Goal: Task Accomplishment & Management: Manage account settings

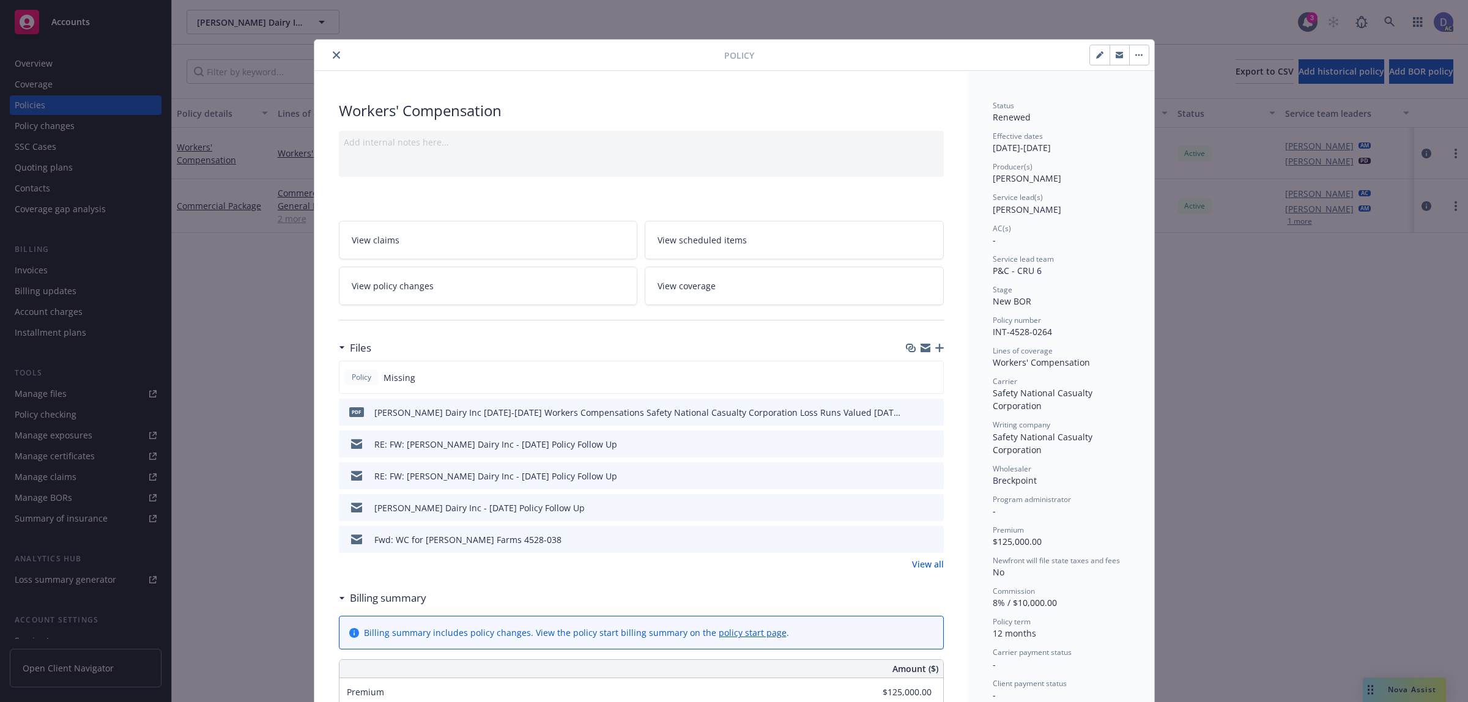
click at [333, 59] on icon "close" at bounding box center [336, 54] width 7 height 7
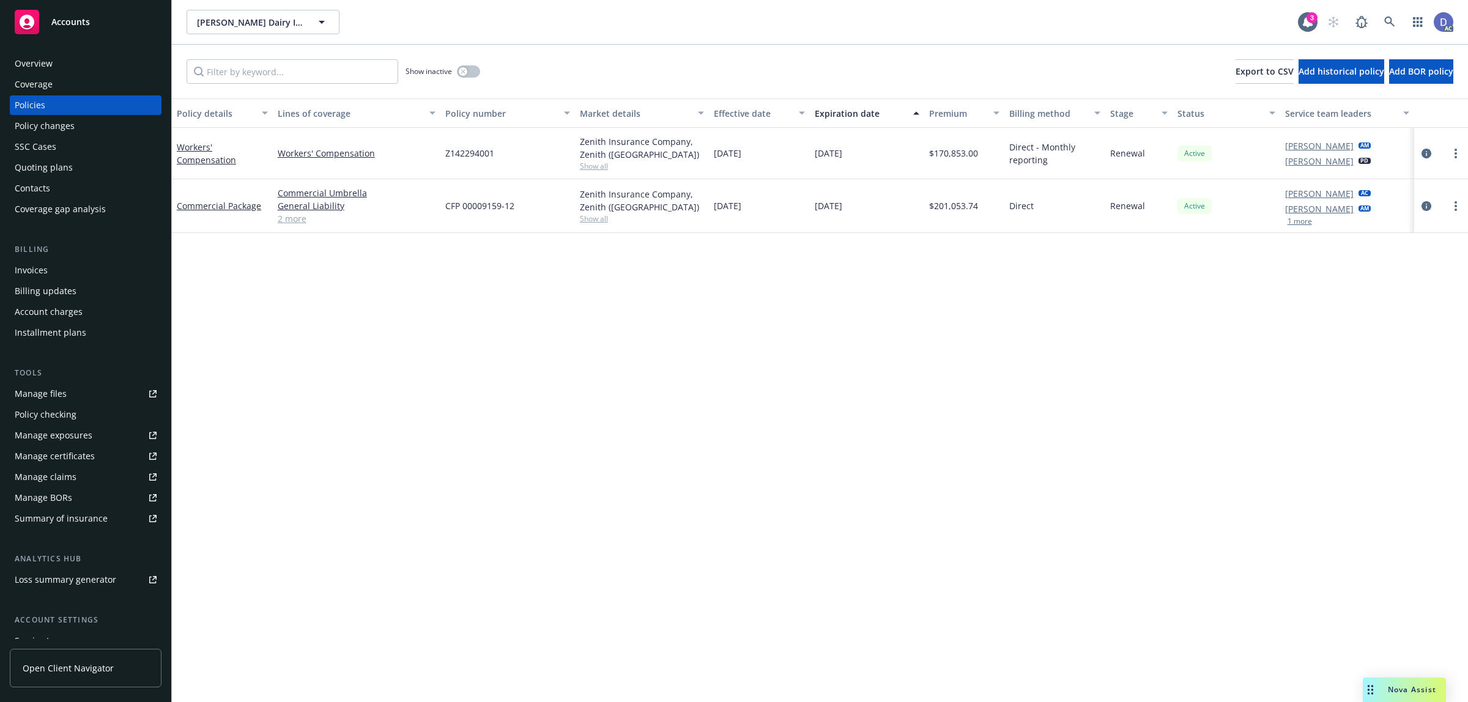
click at [60, 485] on div "Manage claims" at bounding box center [46, 477] width 62 height 20
click at [69, 399] on link "Manage files" at bounding box center [86, 394] width 152 height 20
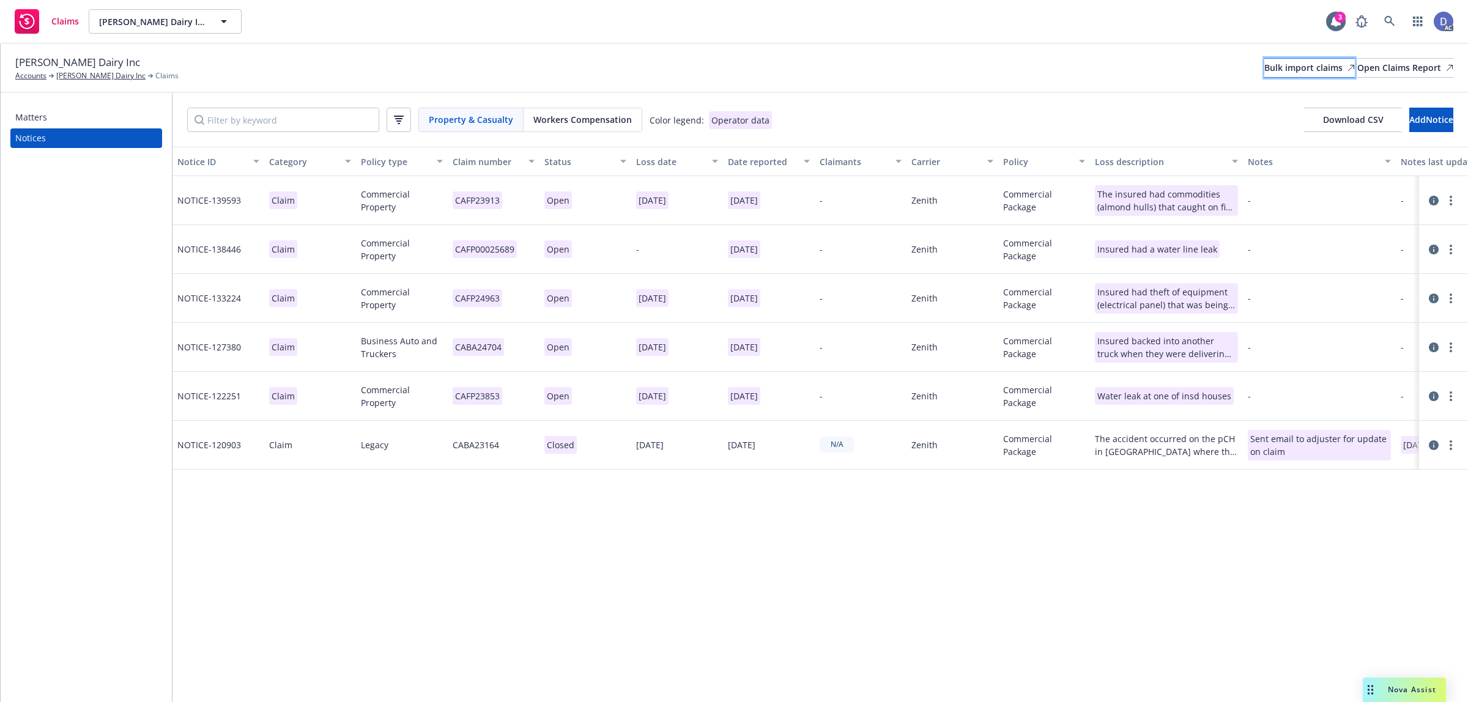
click at [1264, 61] on div "Bulk import claims" at bounding box center [1309, 68] width 91 height 18
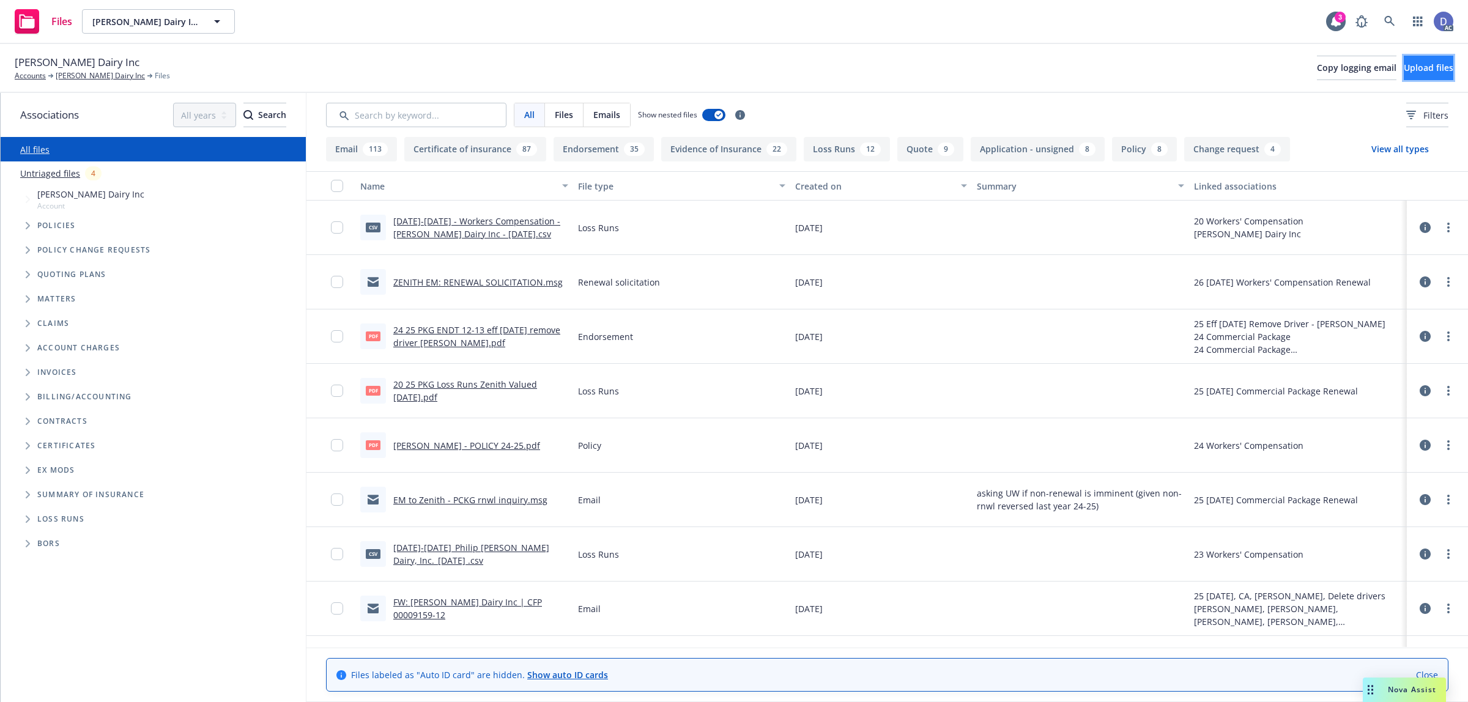
click at [1408, 65] on span "Upload files" at bounding box center [1429, 68] width 50 height 12
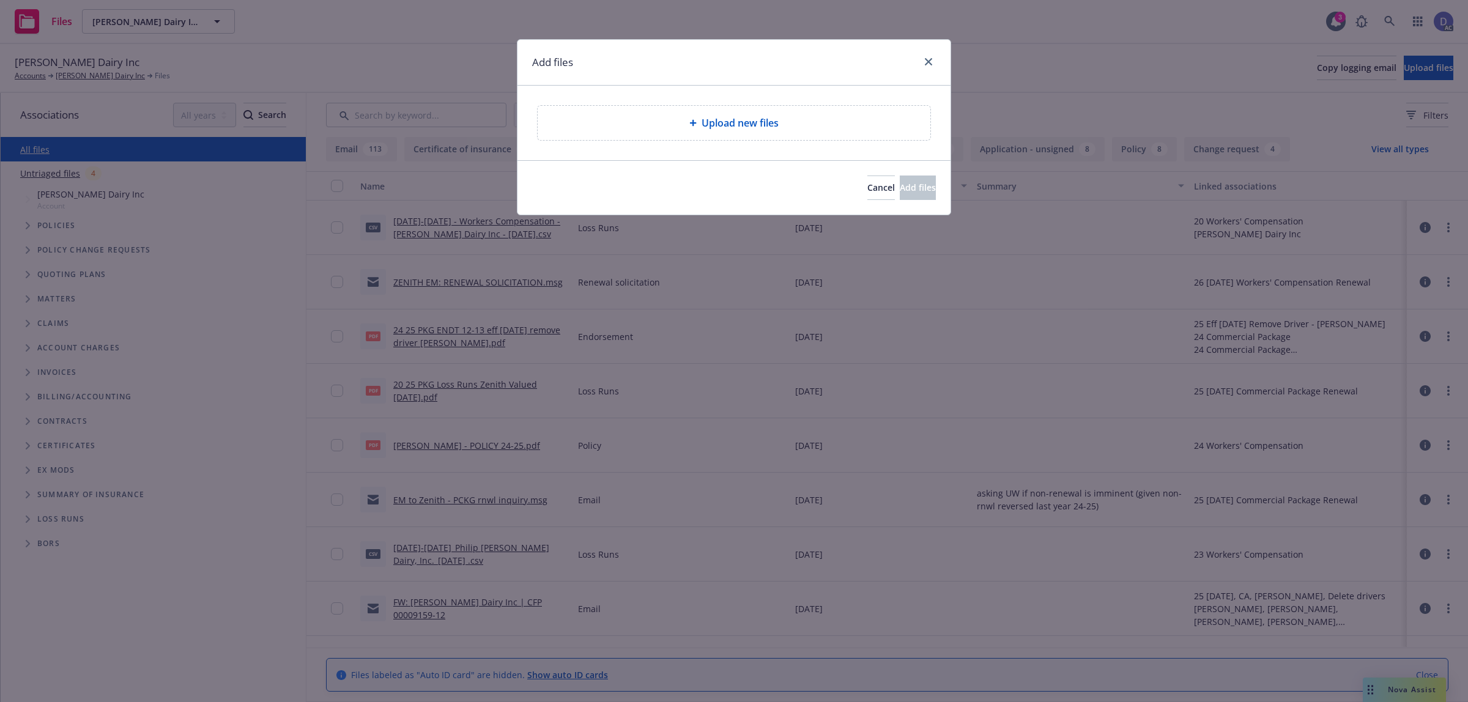
click at [735, 132] on div "Upload new files" at bounding box center [734, 123] width 393 height 34
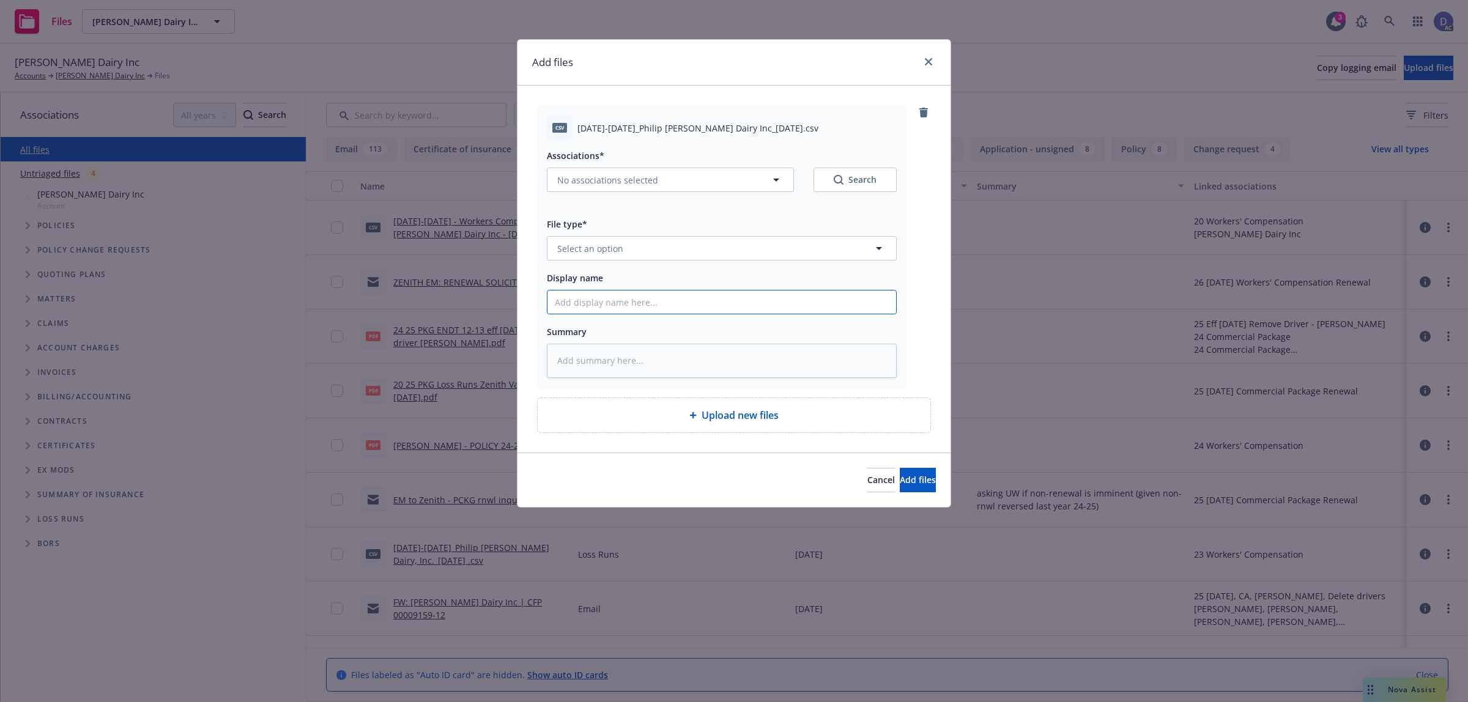
drag, startPoint x: 782, startPoint y: 310, endPoint x: 793, endPoint y: 285, distance: 27.4
click at [782, 310] on input "Display name" at bounding box center [721, 302] width 349 height 23
paste input "2020-2025_Philip Verwey Dairy Inc_10-3-2024"
type input "2020-2025_Philip Verwey Dairy Inc_10-3-2024"
type textarea "x"
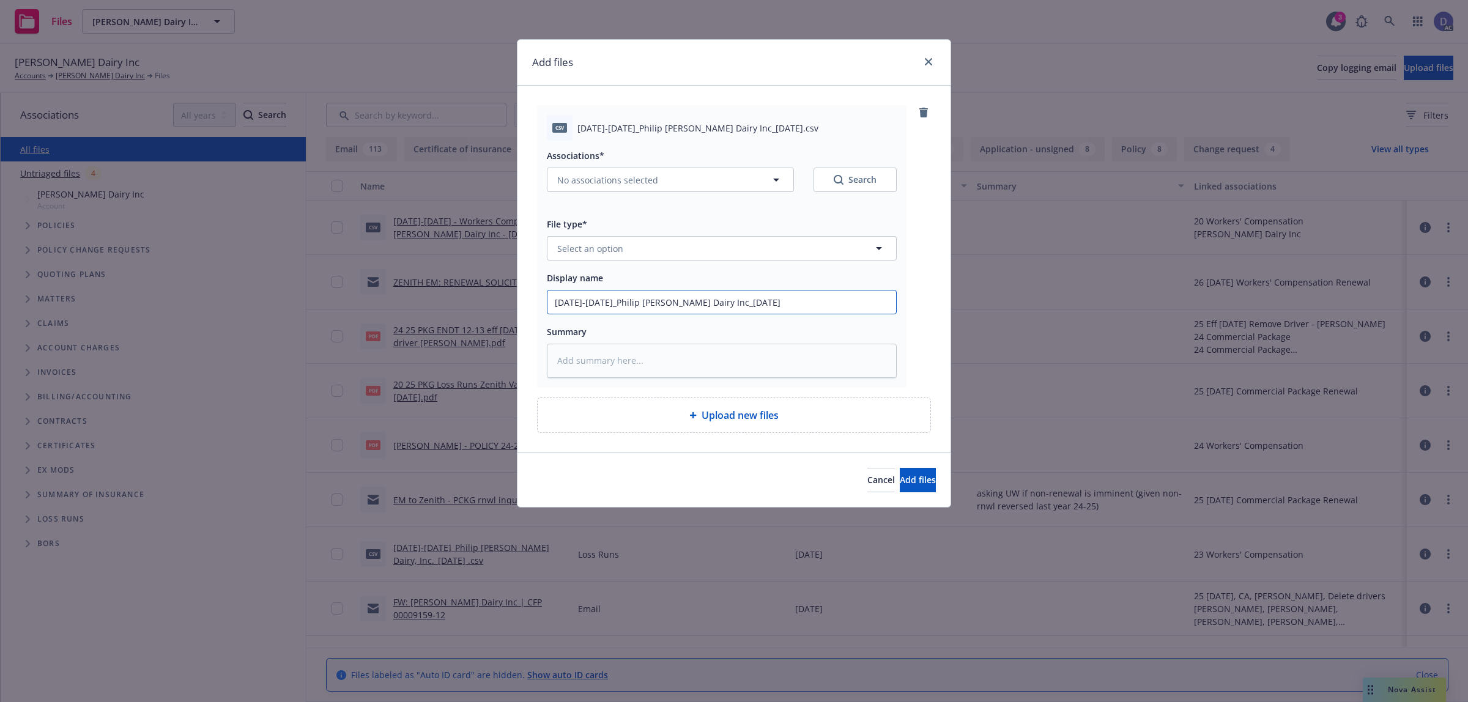
type input "2020-2025_Philip Verwey Dairy Inc_10-3-2024"
click at [836, 242] on button "Select an option" at bounding box center [722, 248] width 350 height 24
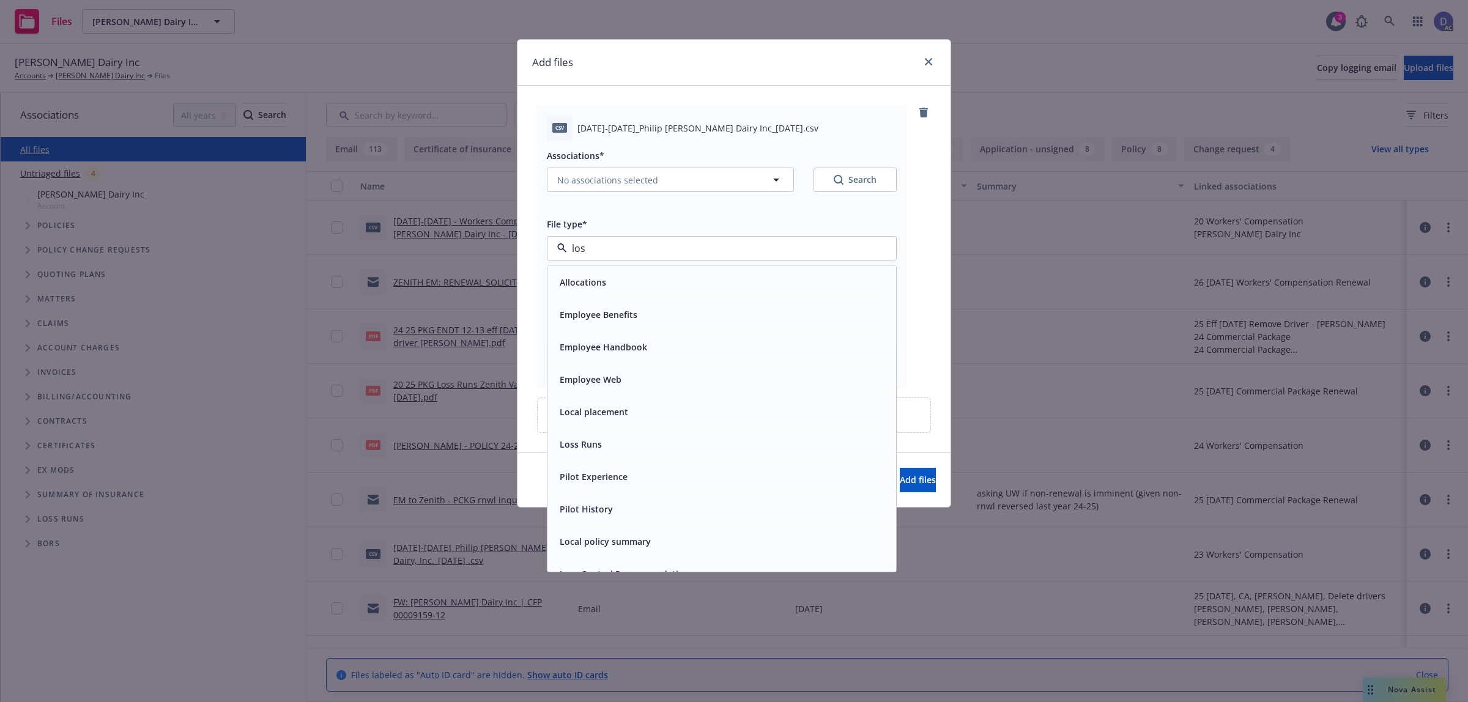
type input "loss"
click at [746, 297] on div "Loss Runs" at bounding box center [721, 282] width 349 height 32
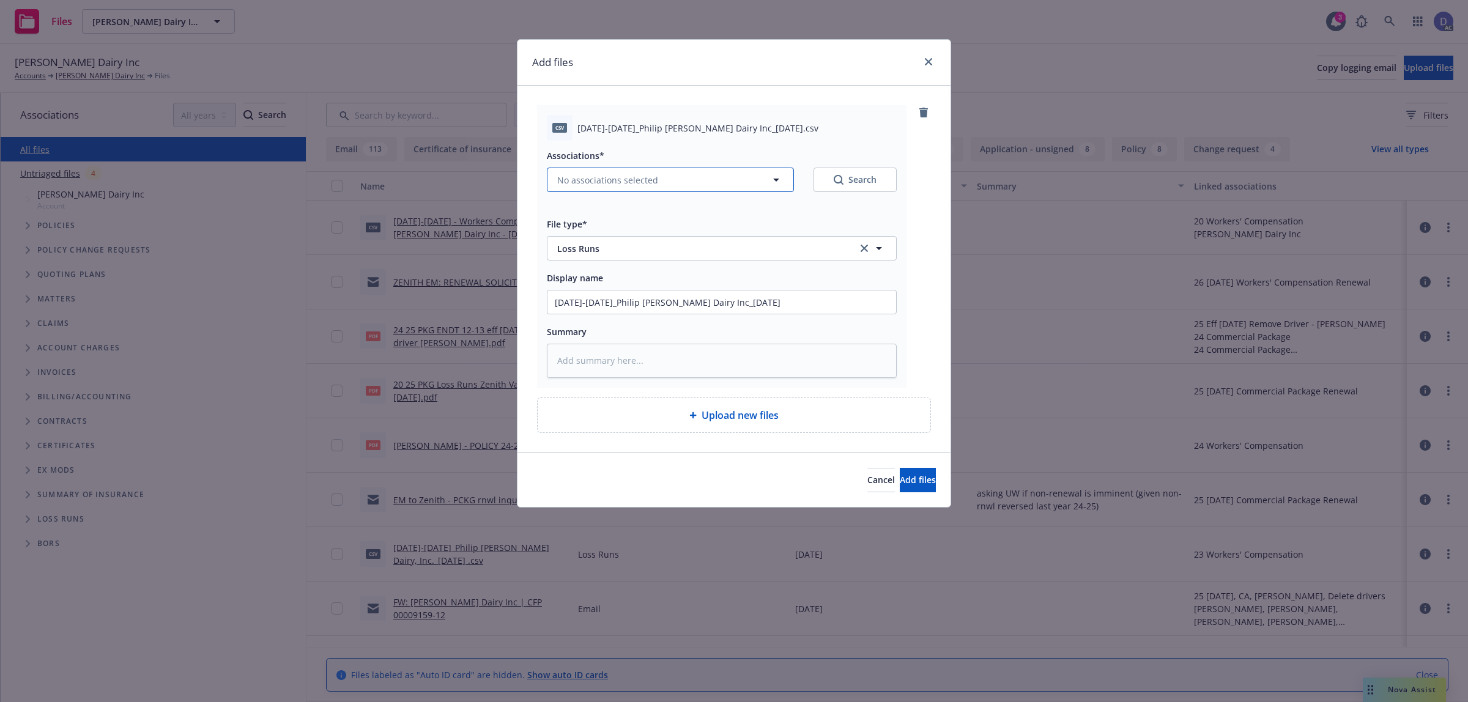
click at [621, 178] on span "No associations selected" at bounding box center [607, 180] width 101 height 13
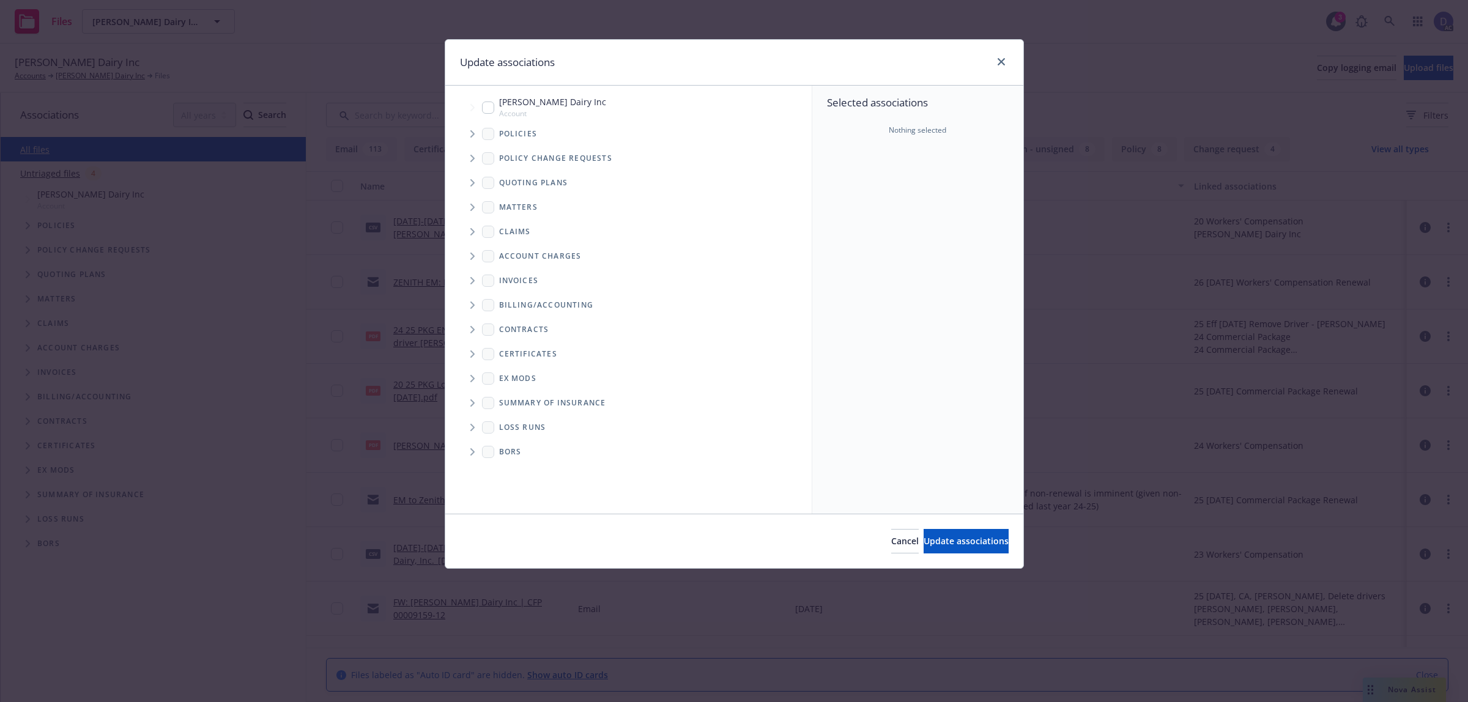
click at [476, 133] on span "Tree Example" at bounding box center [472, 134] width 20 height 20
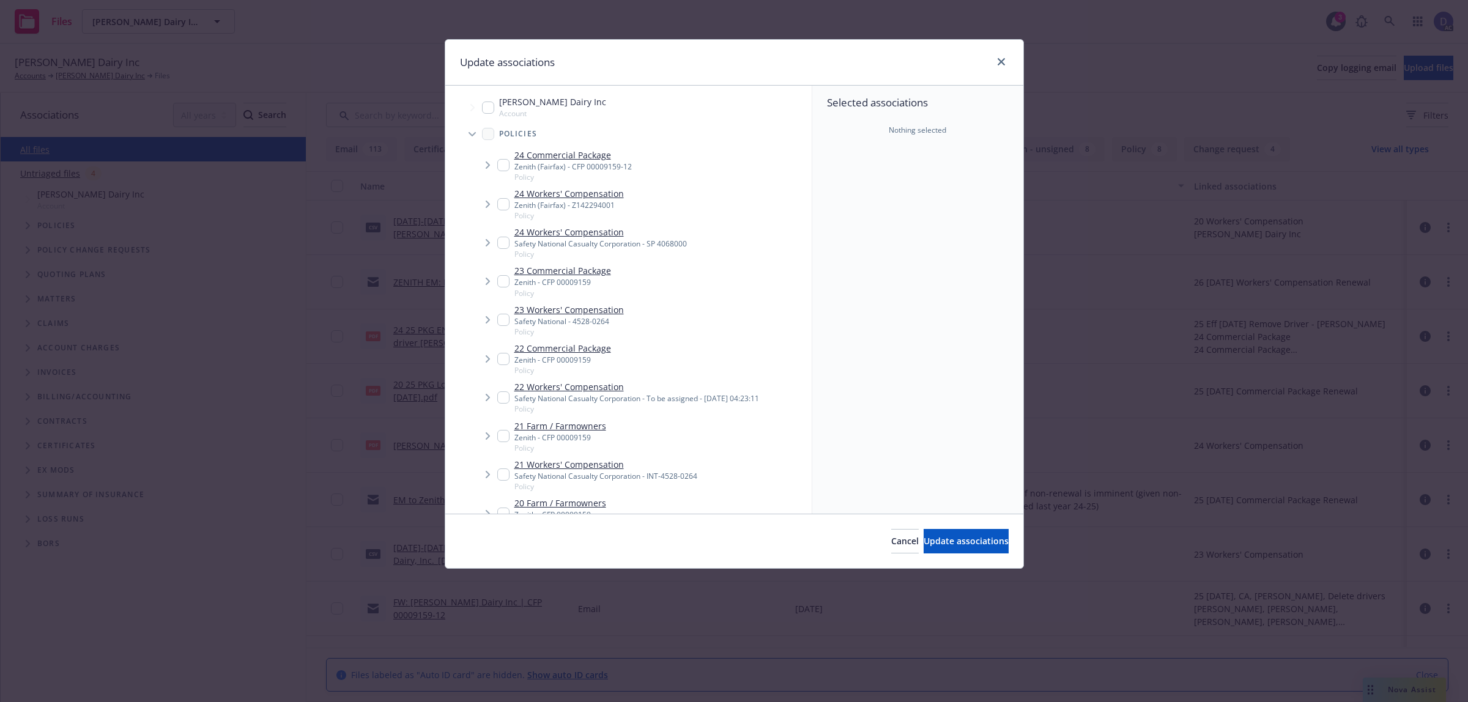
click at [878, 193] on div "Selected associations Nothing selected" at bounding box center [917, 300] width 211 height 428
type textarea "x"
click at [606, 239] on div "Safety National Casualty Corporation - SP 4068000" at bounding box center [600, 244] width 172 height 10
checkbox input "true"
click at [930, 522] on div "Cancel Update associations" at bounding box center [734, 541] width 578 height 54
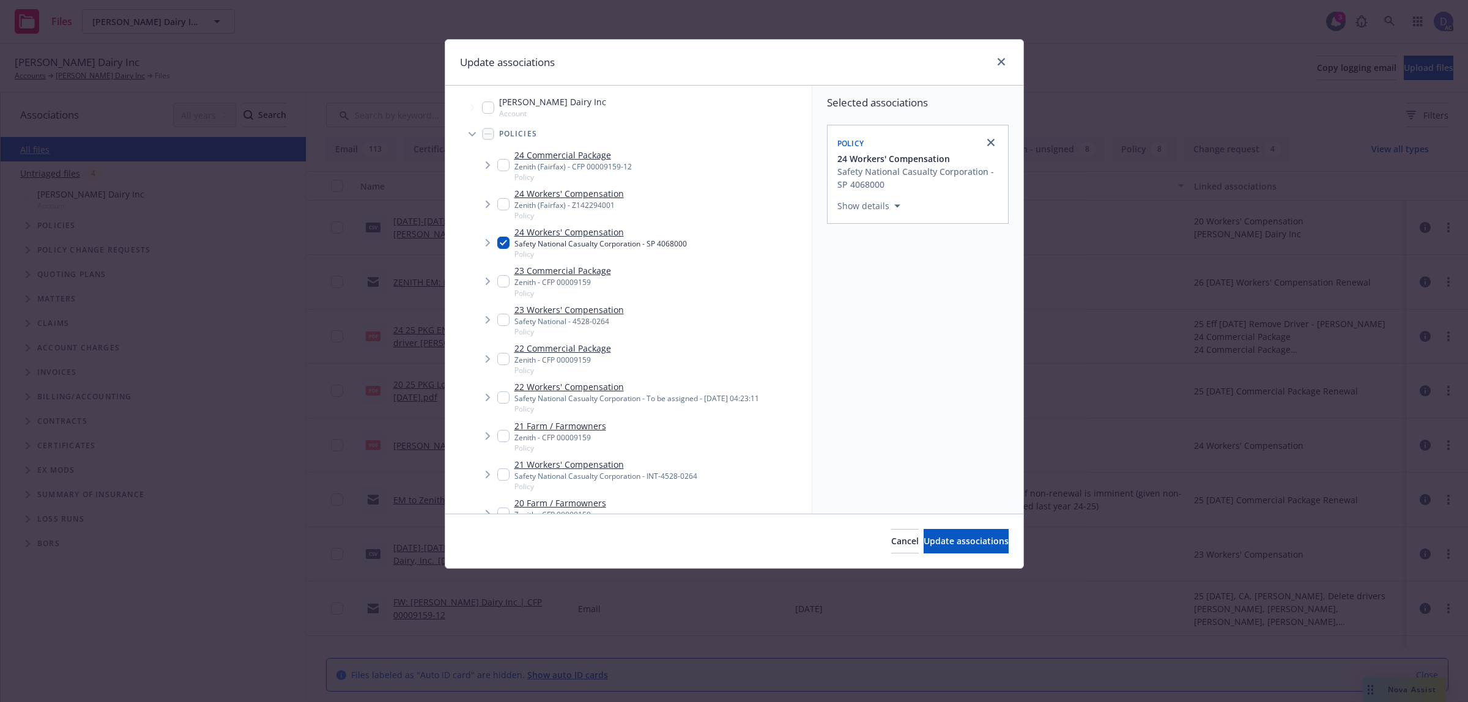
click at [930, 526] on div "Cancel Update associations" at bounding box center [734, 541] width 578 height 54
click at [930, 530] on button "Update associations" at bounding box center [966, 541] width 85 height 24
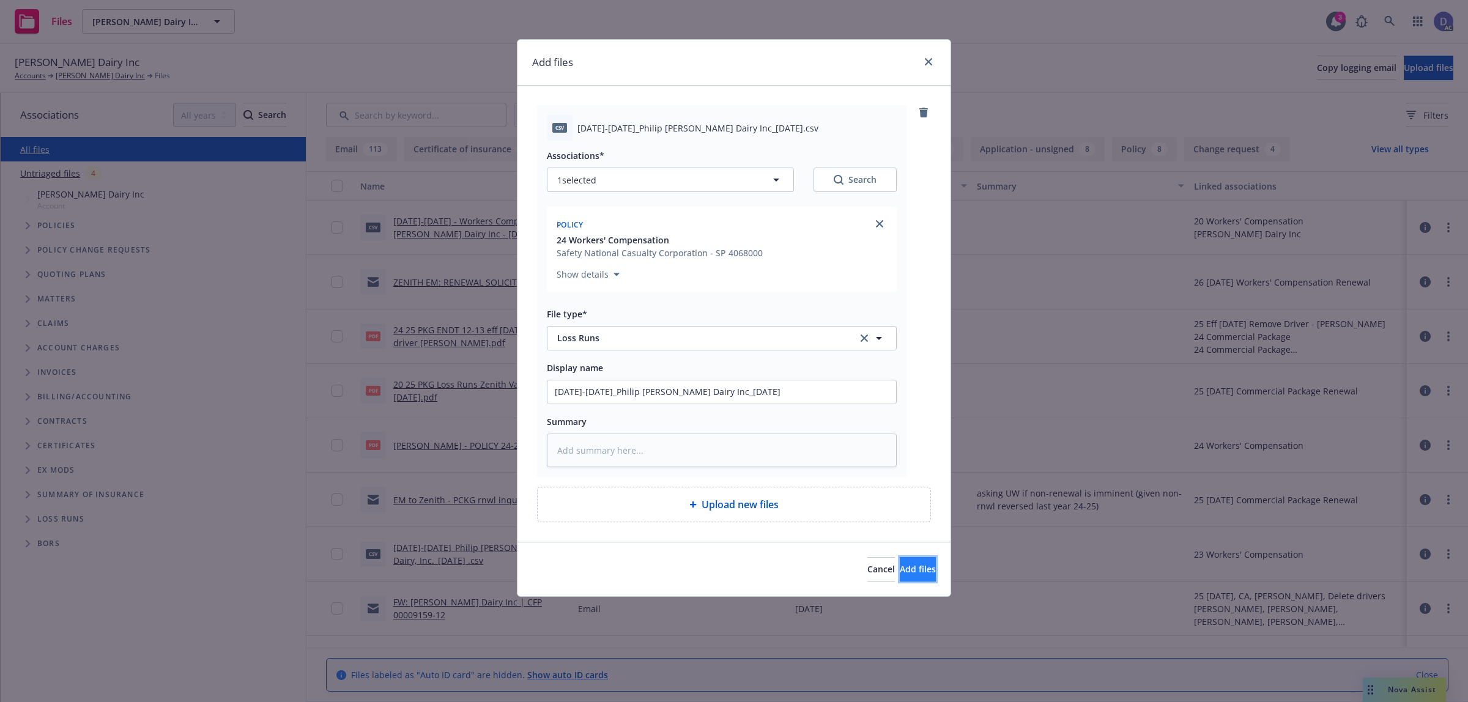
click at [928, 572] on button "Add files" at bounding box center [918, 569] width 36 height 24
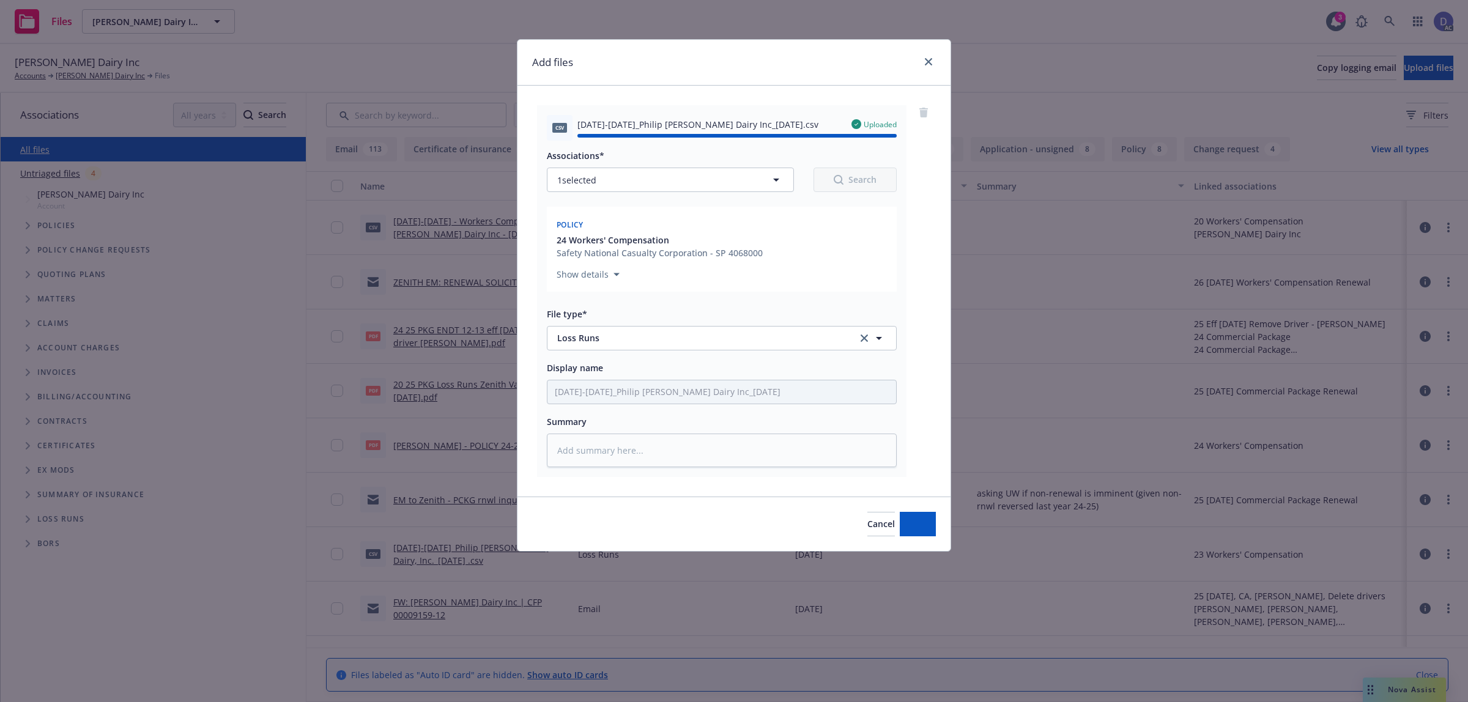
type textarea "x"
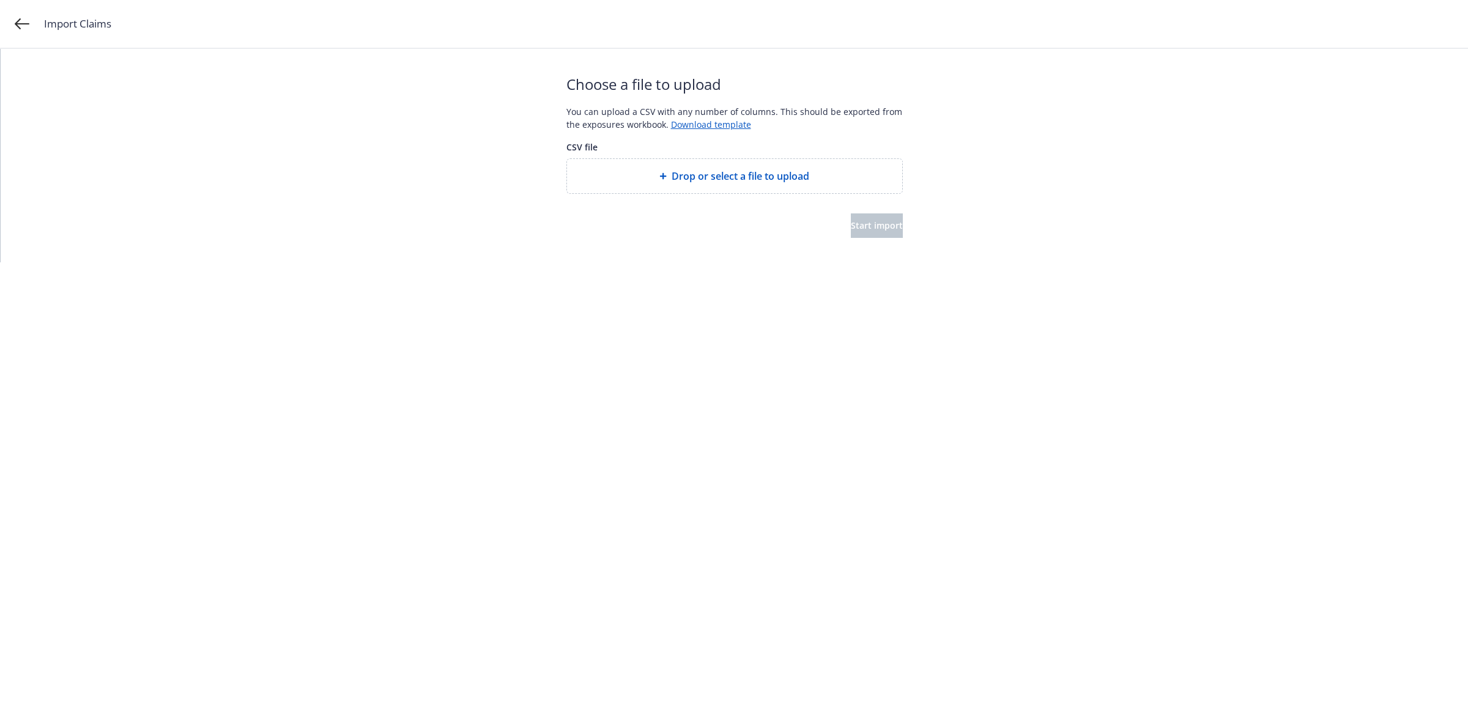
click at [755, 178] on span "Drop or select a file to upload" at bounding box center [741, 176] width 138 height 15
click at [851, 226] on span "Start import" at bounding box center [877, 226] width 52 height 12
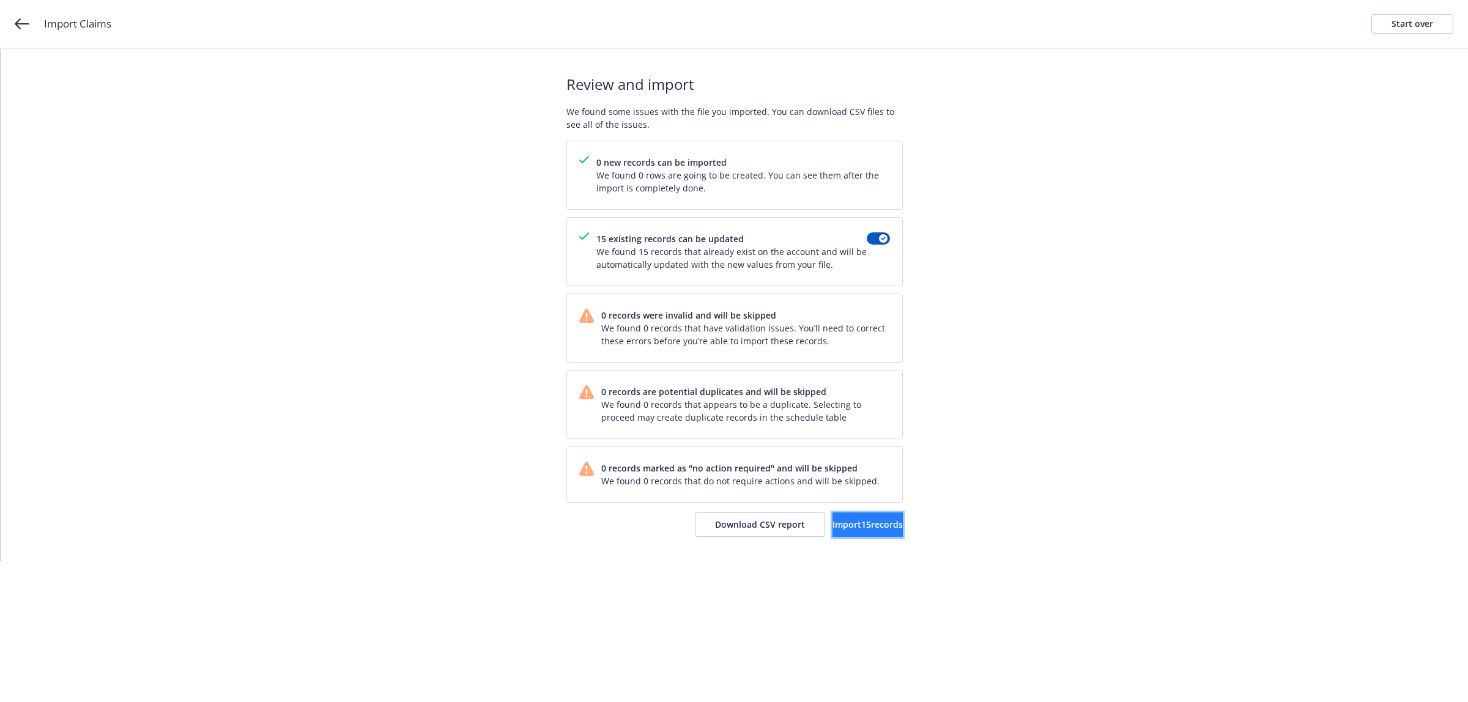
click at [842, 530] on button "Import 15 records" at bounding box center [867, 525] width 70 height 24
click at [864, 527] on span "View accounts" at bounding box center [853, 525] width 60 height 12
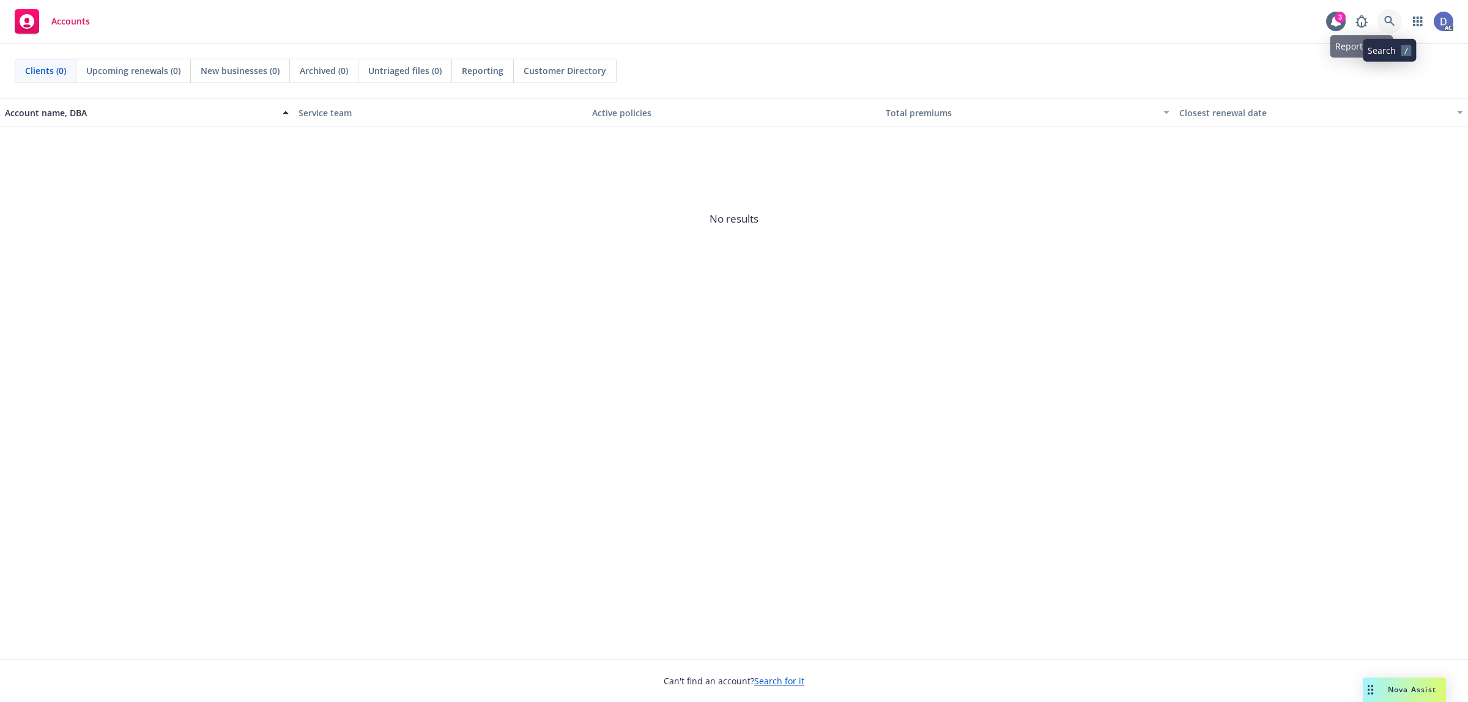
click at [1390, 24] on icon at bounding box center [1389, 21] width 11 height 11
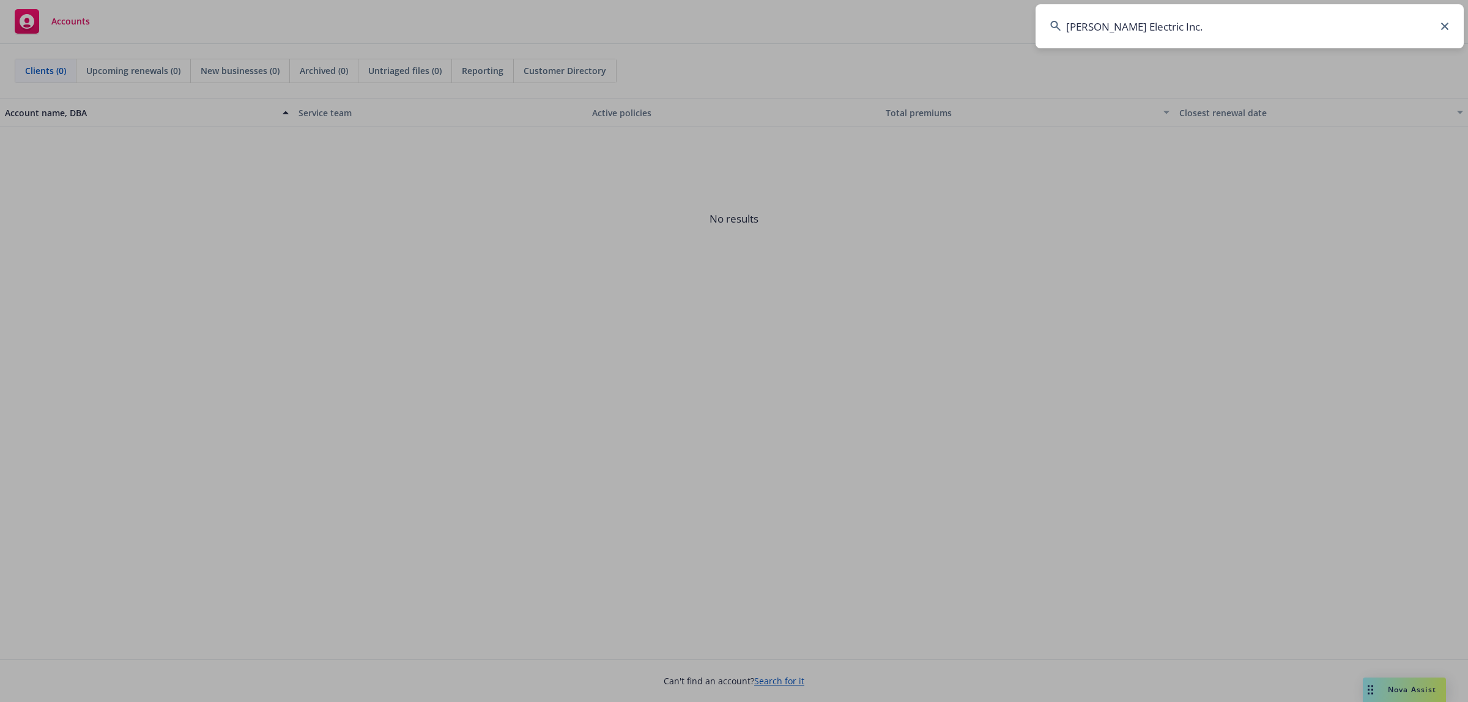
click at [1390, 24] on input "[PERSON_NAME] Electric Inc." at bounding box center [1249, 26] width 428 height 44
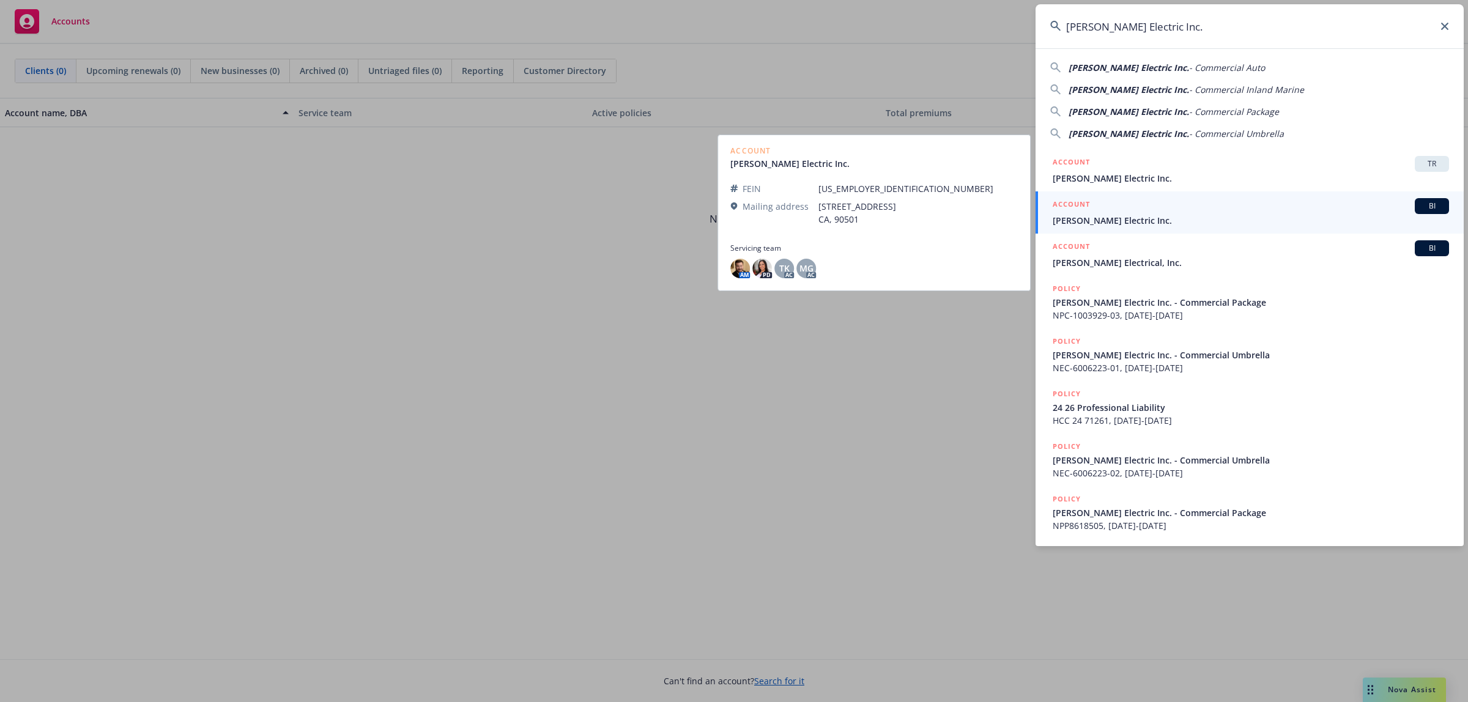
type input "[PERSON_NAME] Electric Inc."
click at [1111, 219] on span "[PERSON_NAME] Electric Inc." at bounding box center [1251, 220] width 396 height 13
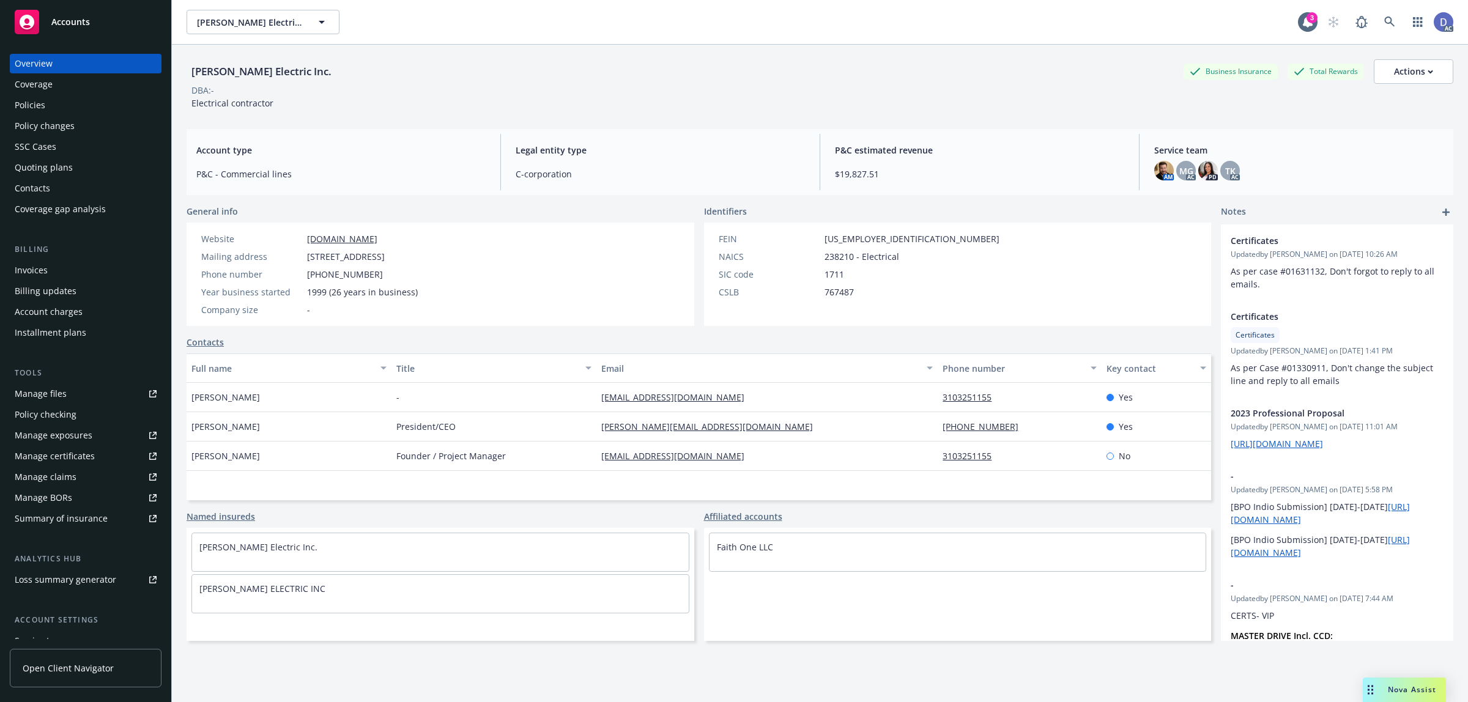
click at [76, 480] on link "Manage claims" at bounding box center [86, 477] width 152 height 20
click at [44, 396] on div "Manage files" at bounding box center [41, 394] width 52 height 20
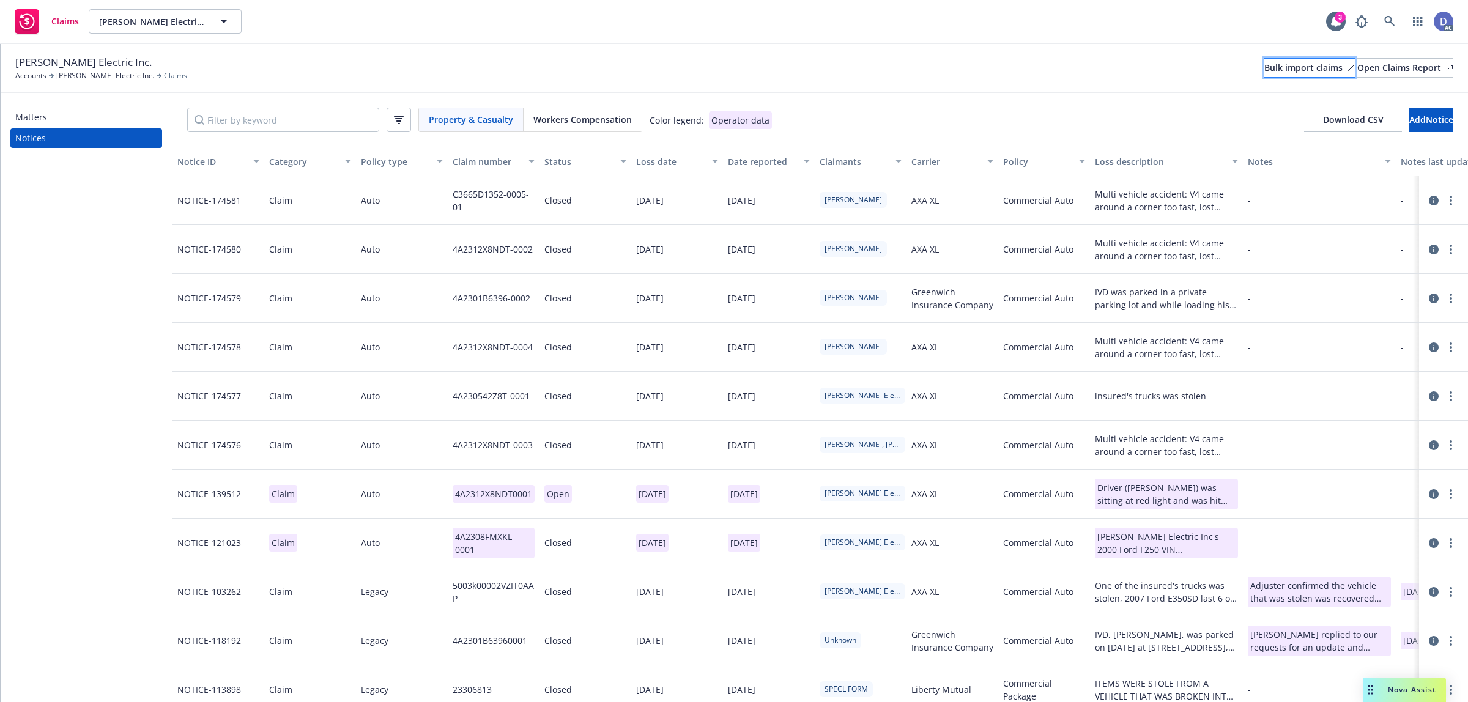
click at [1264, 73] on div "Bulk import claims" at bounding box center [1309, 68] width 91 height 18
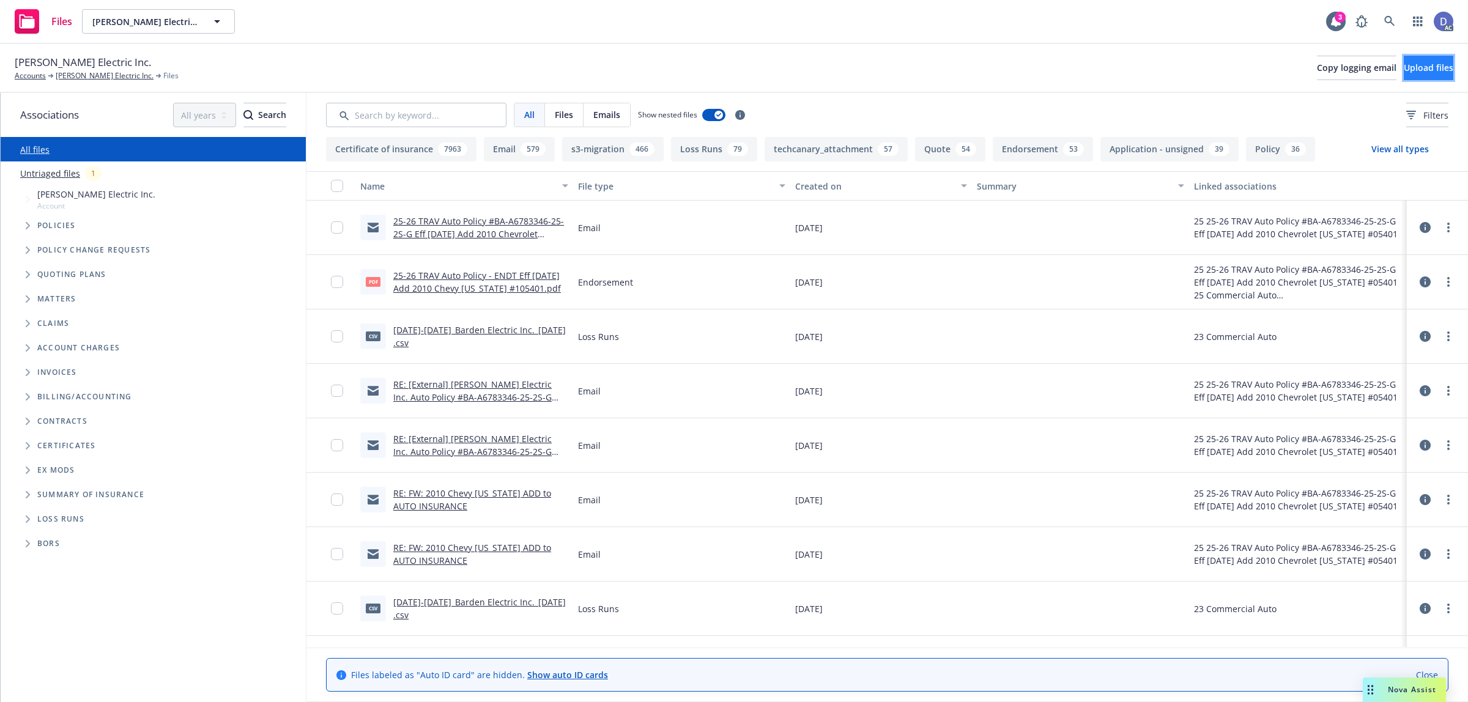
click at [1404, 75] on button "Upload files" at bounding box center [1429, 68] width 50 height 24
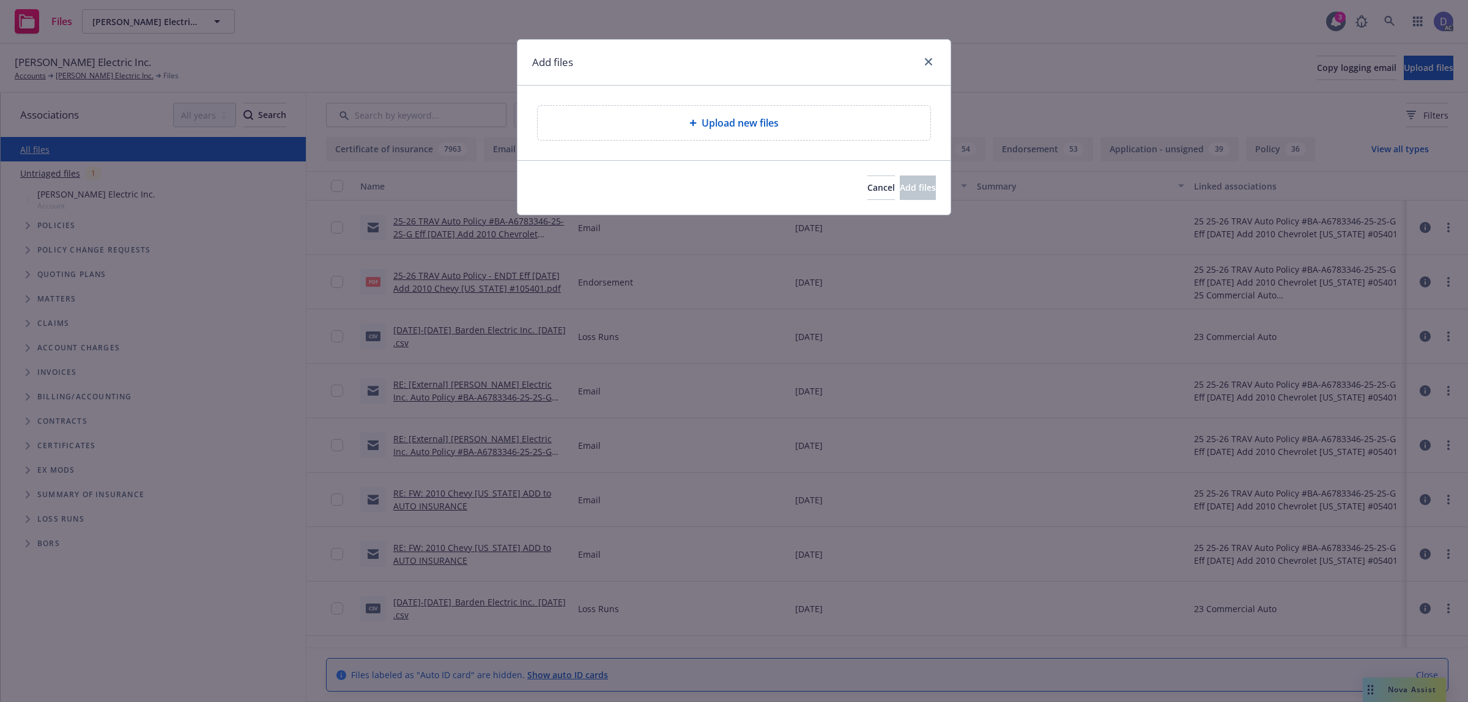
click at [713, 117] on span "Upload new files" at bounding box center [740, 123] width 77 height 15
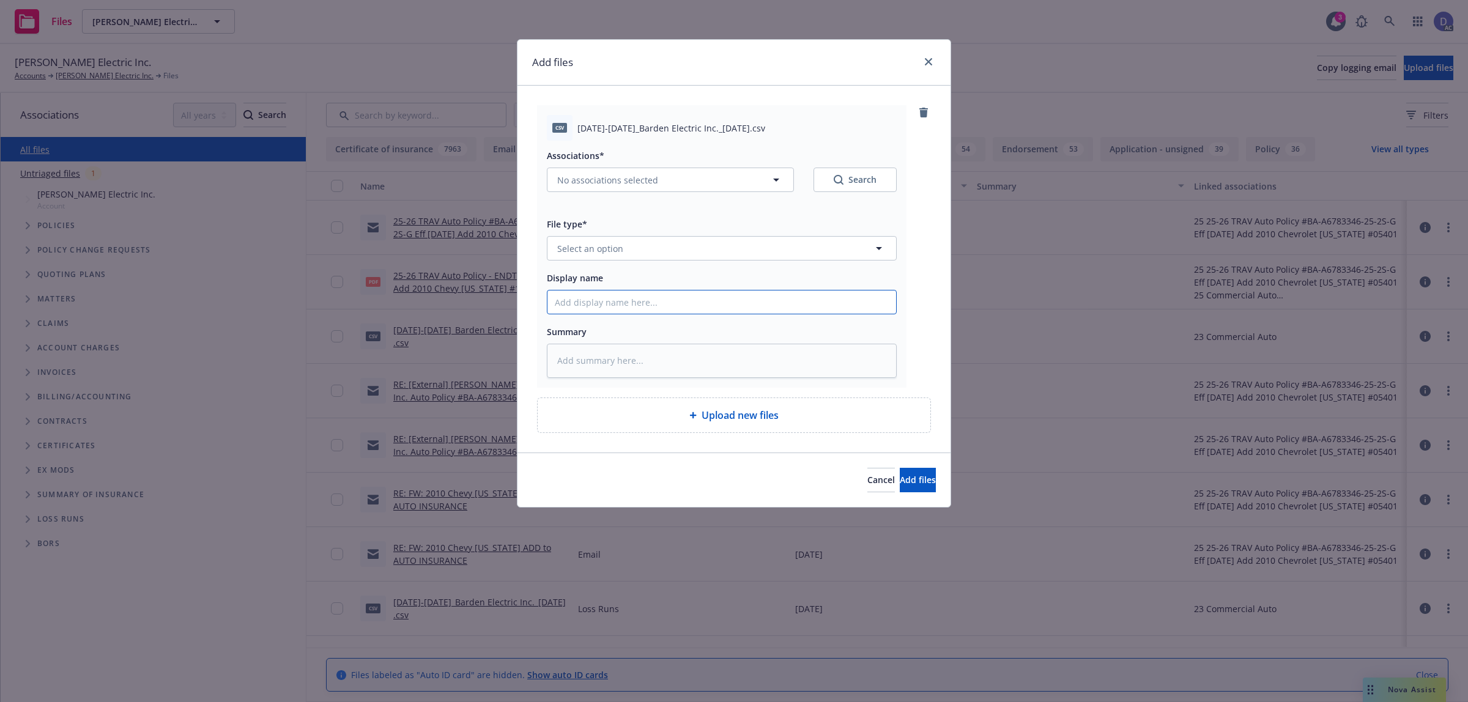
click at [864, 291] on input "Display name" at bounding box center [721, 302] width 349 height 23
paste input "2021-2024_Barden Electric Inc._10-3-2024"
type input "2021-2024_Barden Electric Inc._10-3-2024"
type textarea "x"
type input "2021-2024_Barden Electric Inc._10-3-2024"
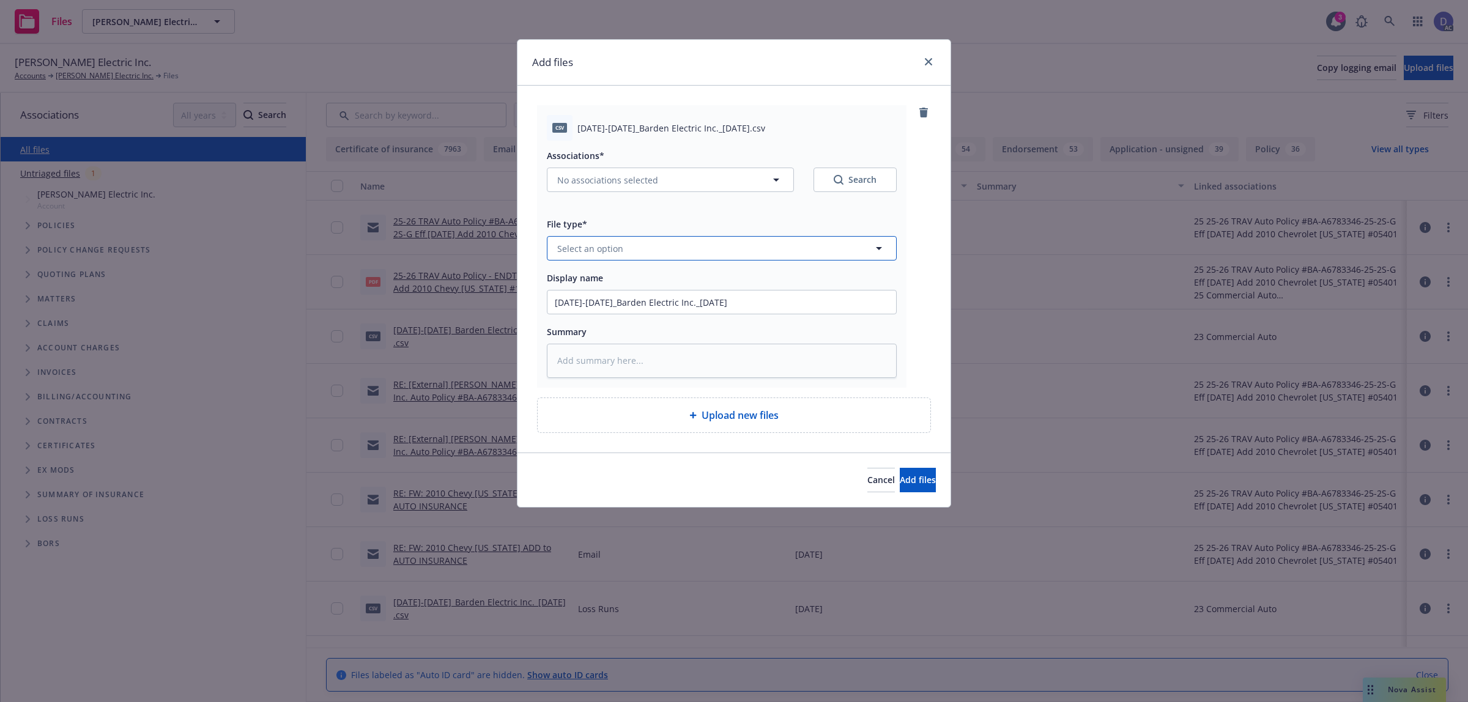
click at [846, 257] on button "Select an option" at bounding box center [722, 248] width 350 height 24
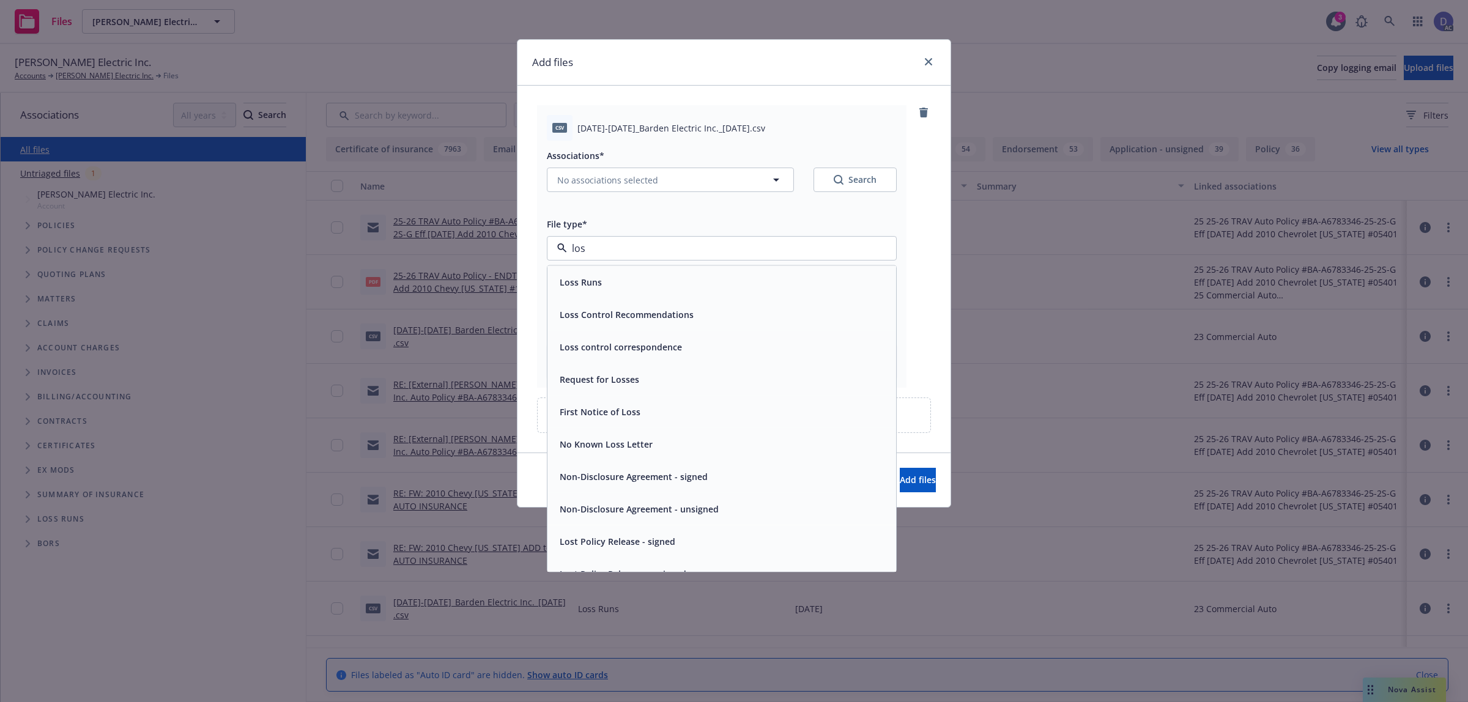
type input "loss"
click at [808, 277] on div "Loss Runs" at bounding box center [722, 282] width 334 height 18
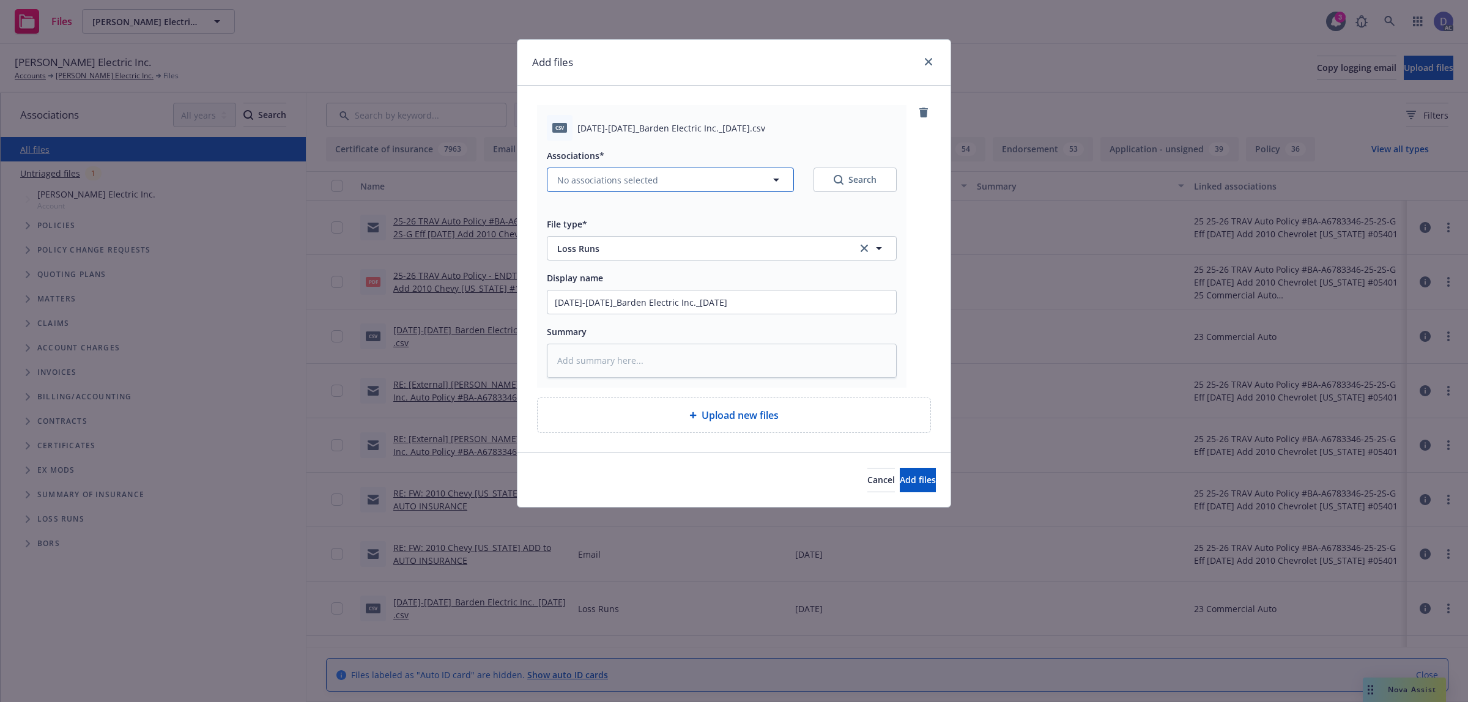
click at [624, 184] on span "No associations selected" at bounding box center [607, 180] width 101 height 13
type textarea "x"
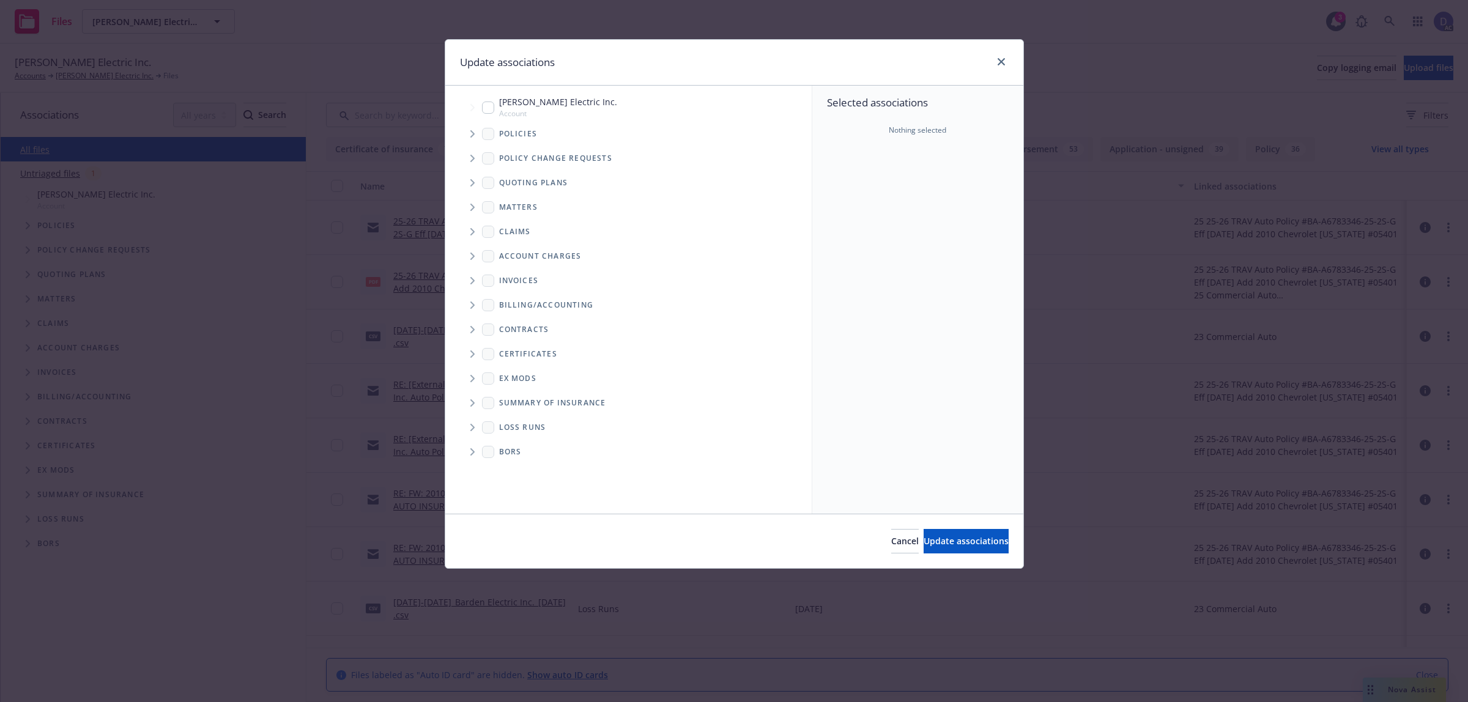
click at [479, 138] on span "Tree Example" at bounding box center [472, 134] width 20 height 20
click at [897, 211] on div "Selected associations Nothing selected" at bounding box center [917, 300] width 211 height 428
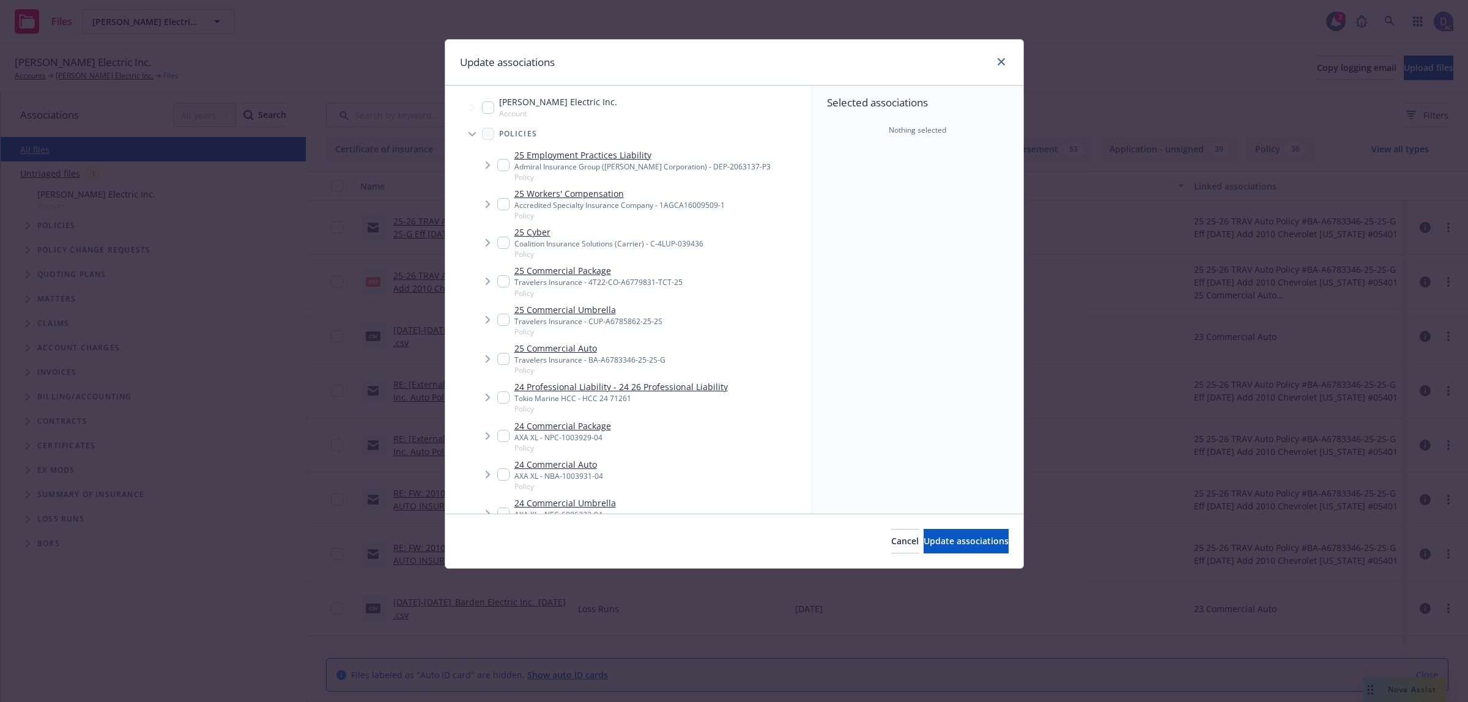
scroll to position [561, 0]
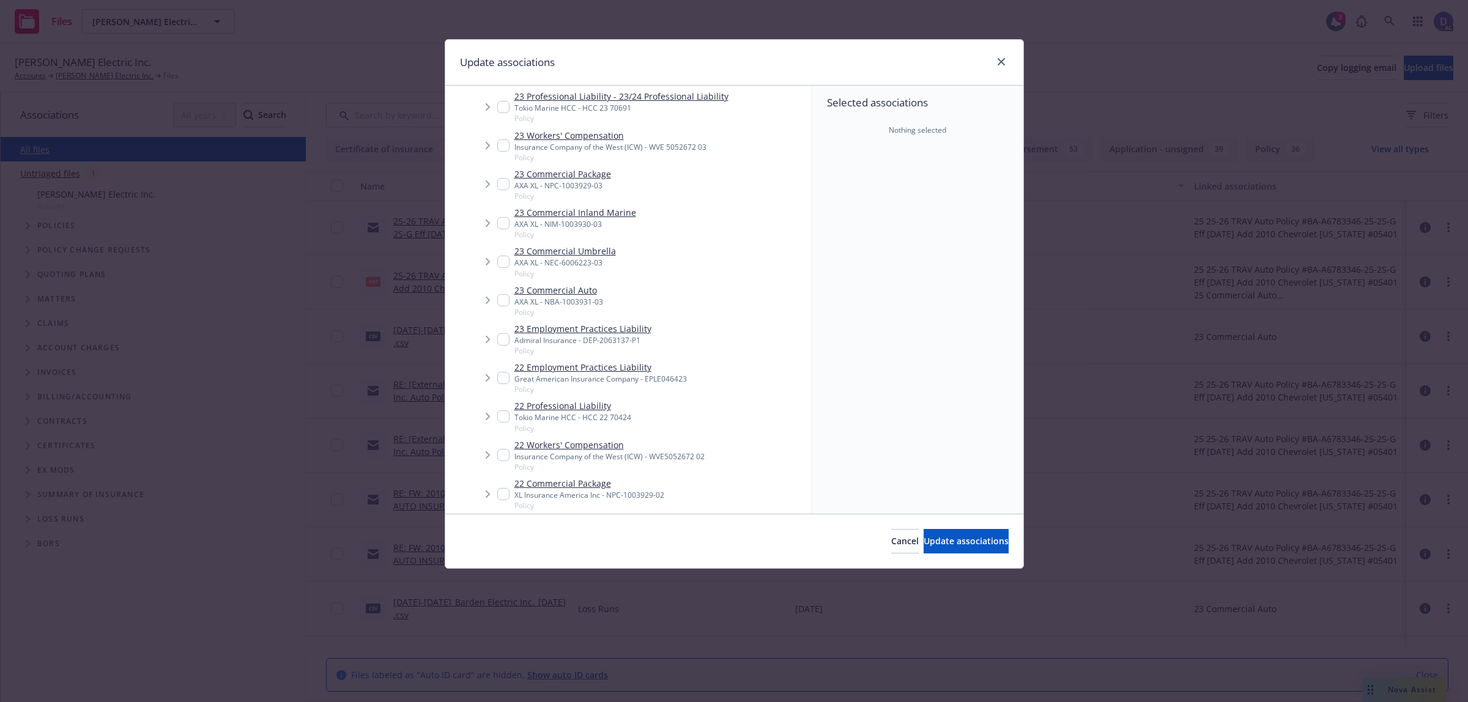
click at [503, 294] on input "Tree Example" at bounding box center [503, 300] width 12 height 12
checkbox input "true"
click at [924, 542] on span "Update associations" at bounding box center [966, 541] width 85 height 12
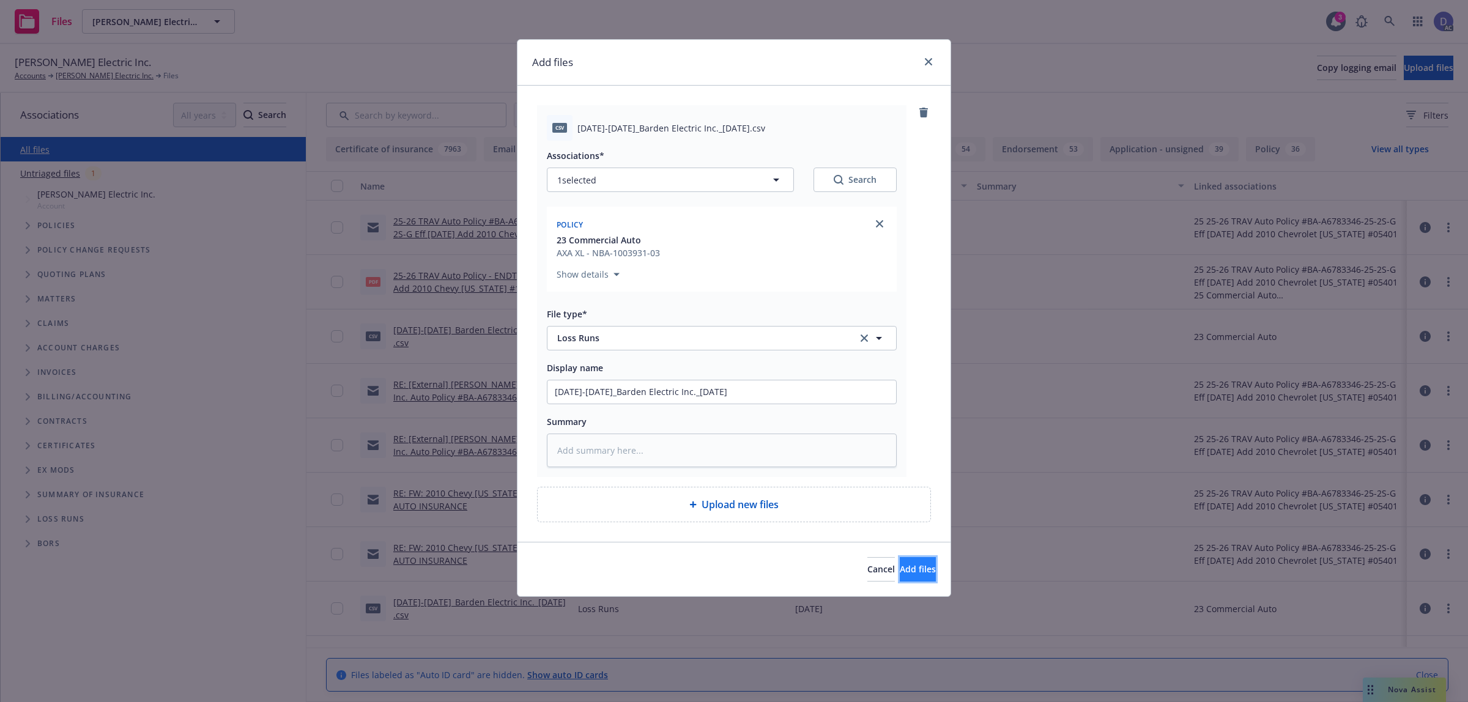
click at [900, 558] on button "Add files" at bounding box center [918, 569] width 36 height 24
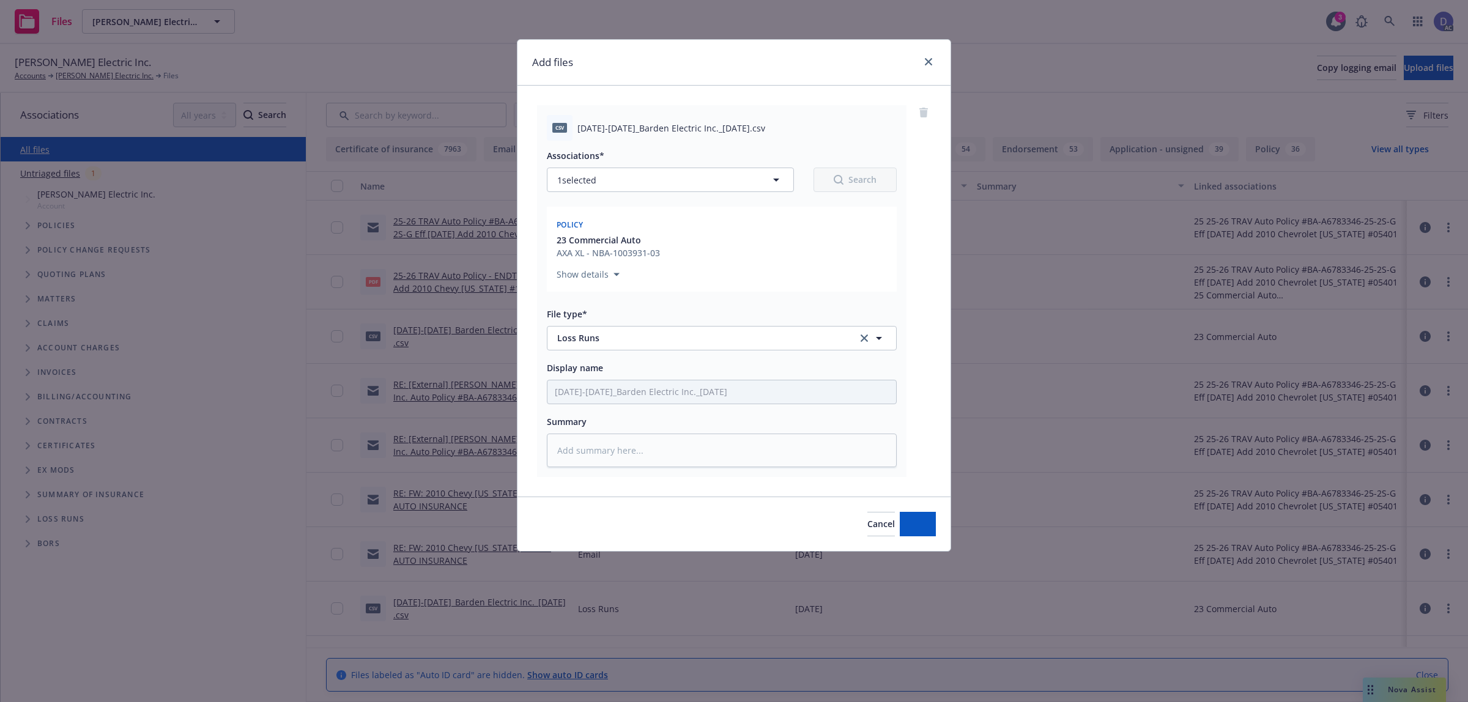
type textarea "x"
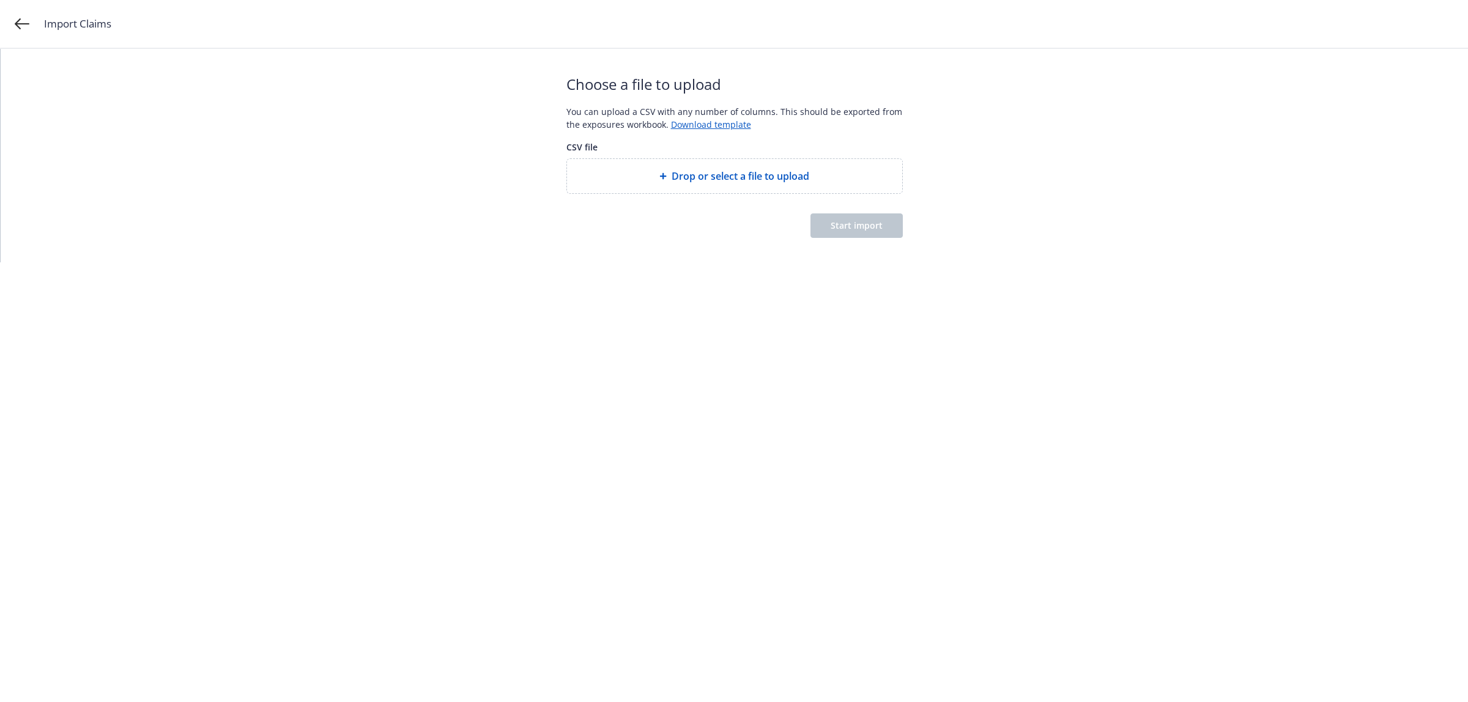
click at [711, 188] on div "Drop or select a file to upload" at bounding box center [734, 176] width 335 height 34
click at [866, 220] on span "Start import" at bounding box center [857, 226] width 52 height 12
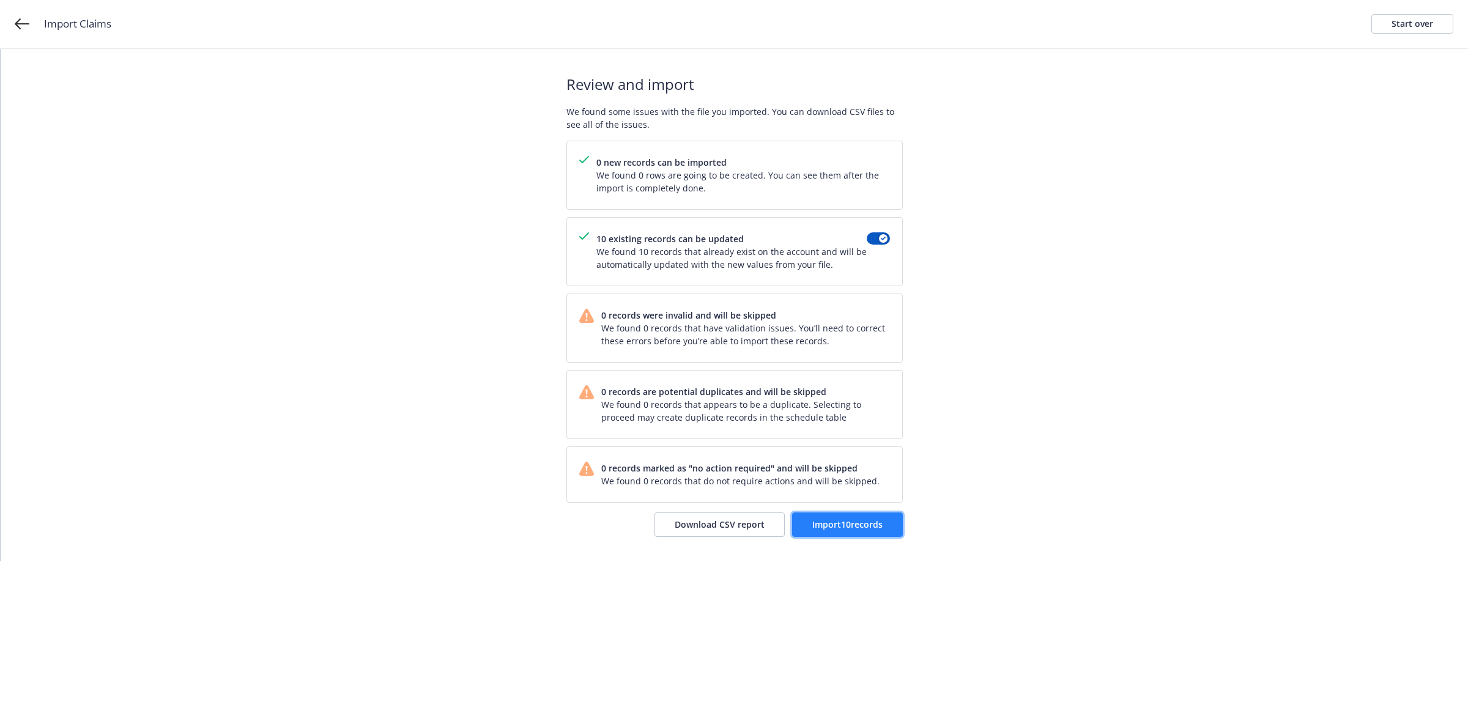
click at [861, 532] on button "Import 10 records" at bounding box center [847, 525] width 111 height 24
click at [862, 524] on span "View accounts" at bounding box center [853, 525] width 60 height 12
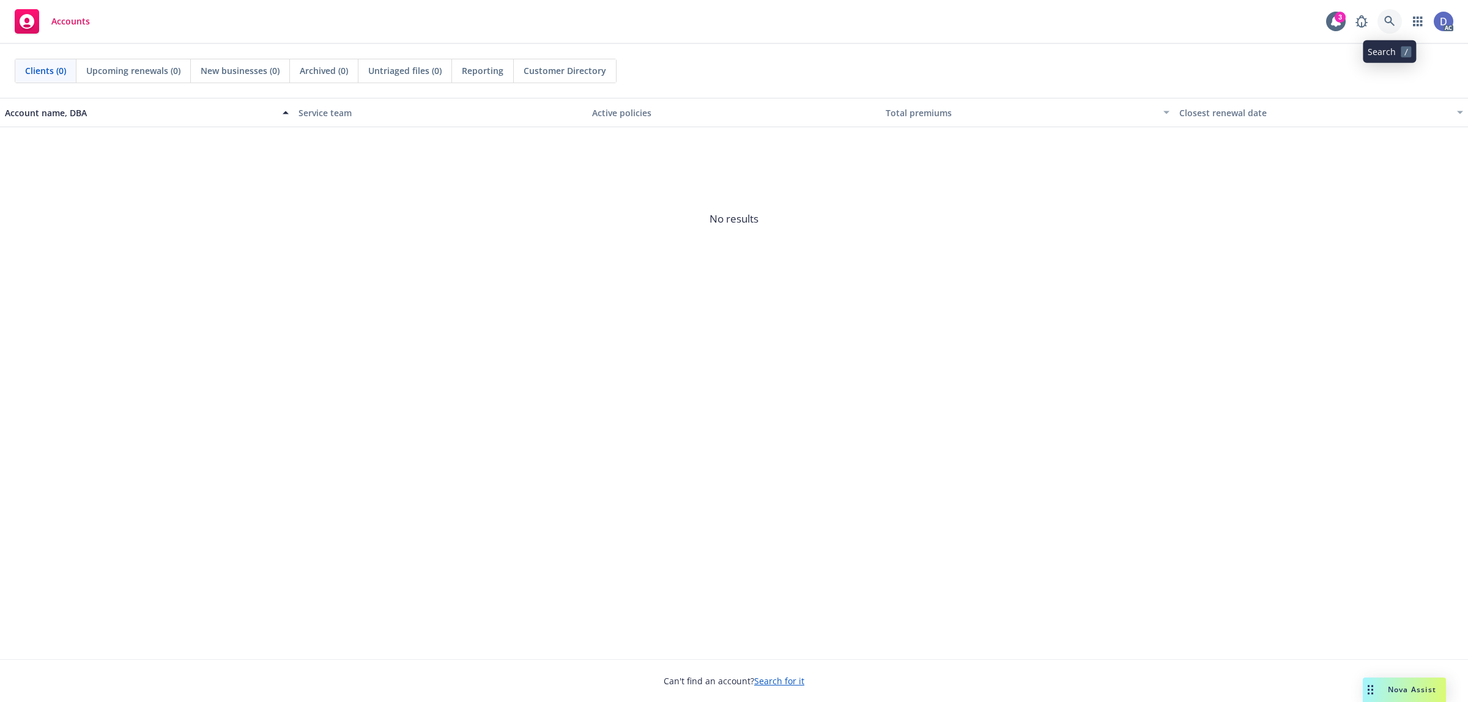
click at [1387, 25] on icon at bounding box center [1389, 21] width 11 height 11
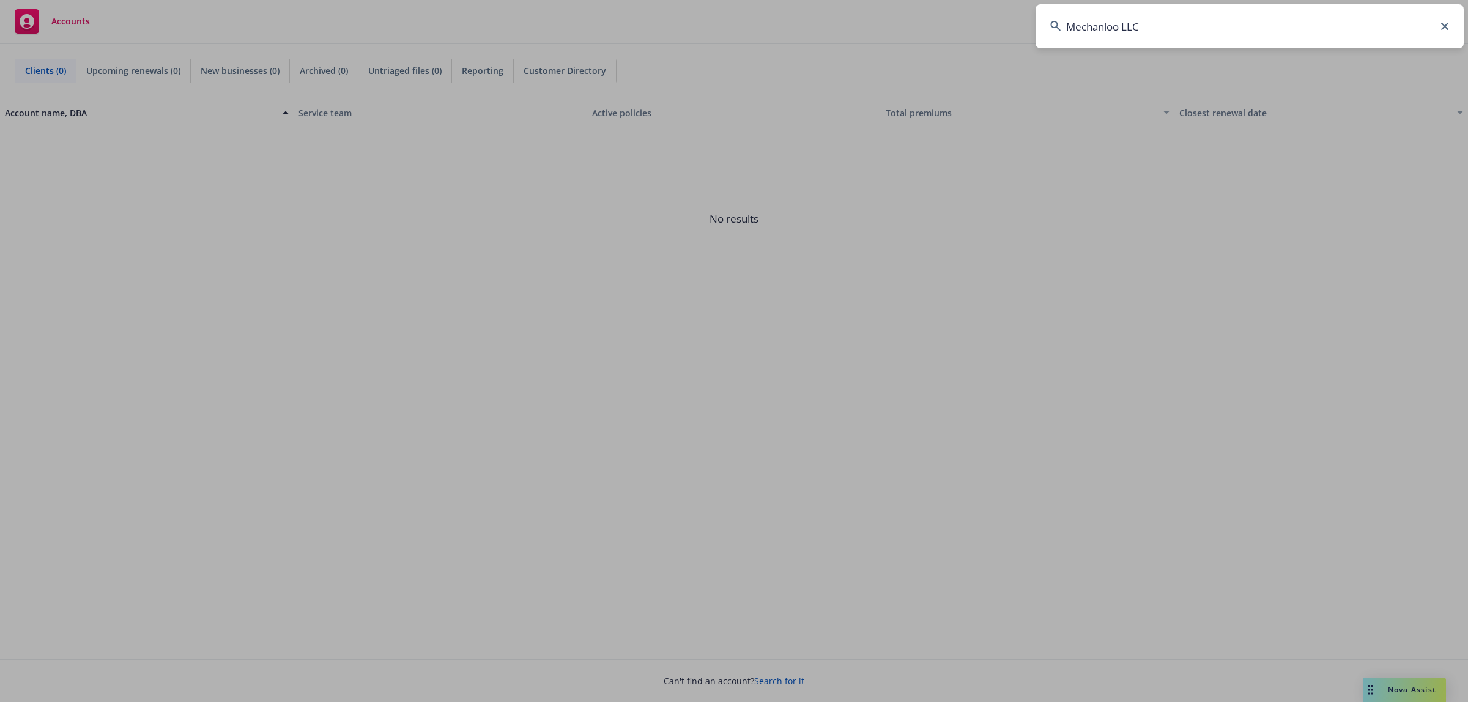
click at [1387, 25] on input "Mechanloo LLC" at bounding box center [1249, 26] width 428 height 44
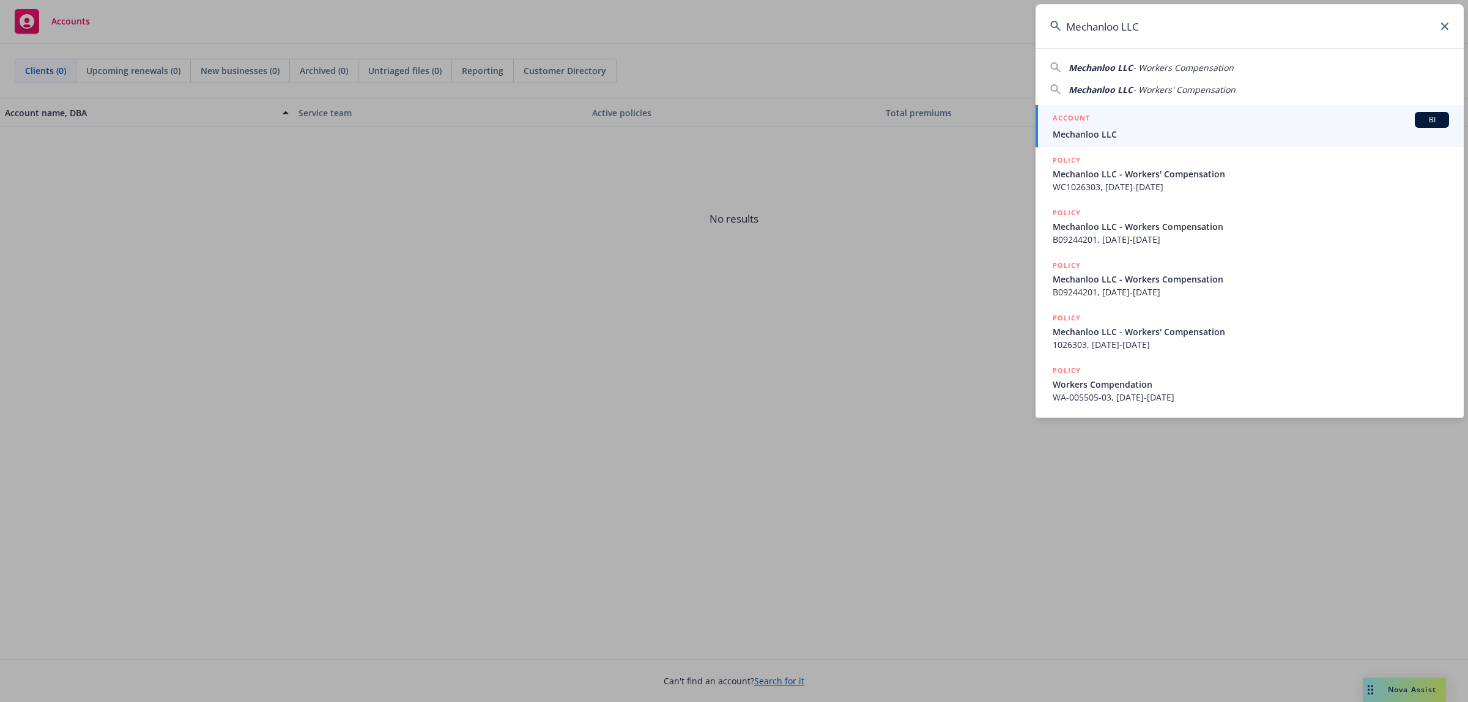
click at [1314, 29] on input "Mechanloo LLC" at bounding box center [1249, 26] width 428 height 44
type input "Mechanloo LLC"
click at [1242, 110] on link "ACCOUNT BI Mechanloo LLC" at bounding box center [1249, 126] width 428 height 42
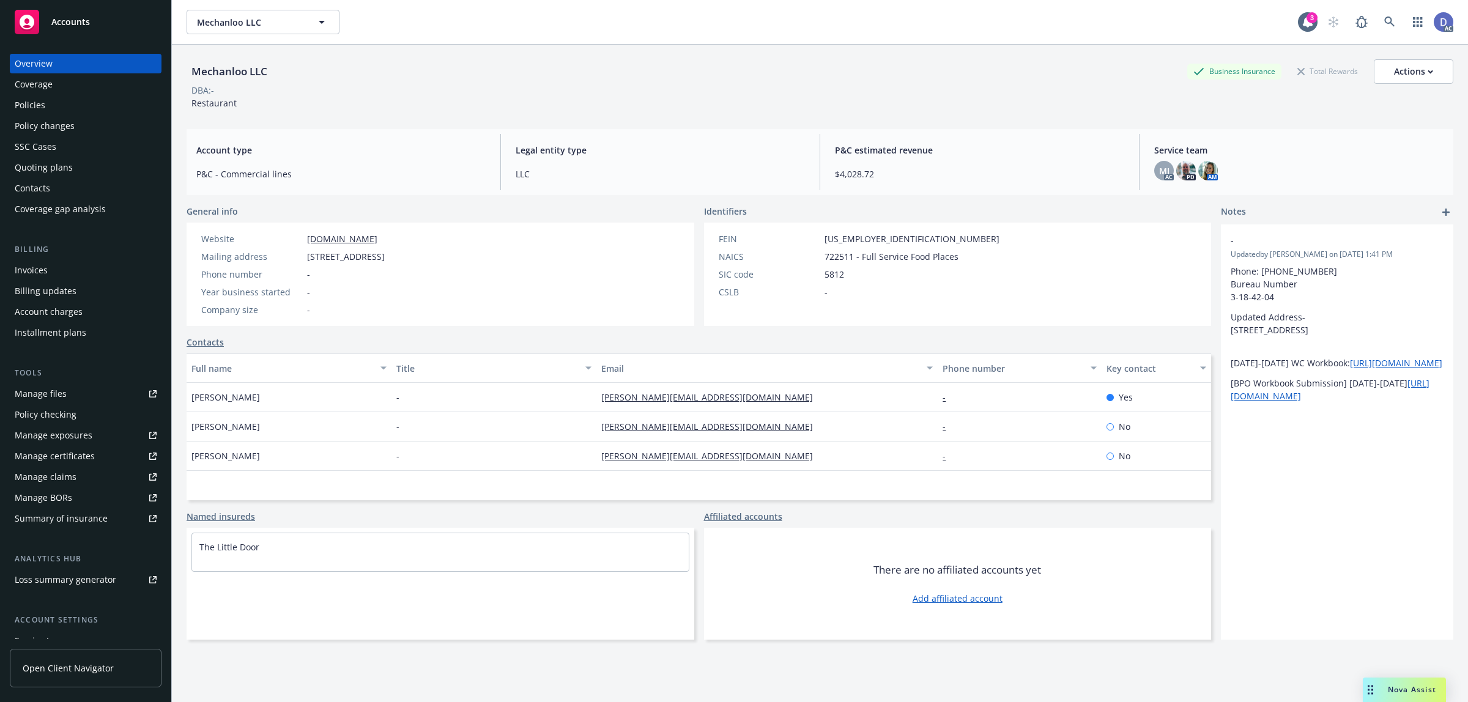
click at [62, 474] on div "Manage claims" at bounding box center [46, 477] width 62 height 20
click at [48, 396] on div "Manage files" at bounding box center [41, 394] width 52 height 20
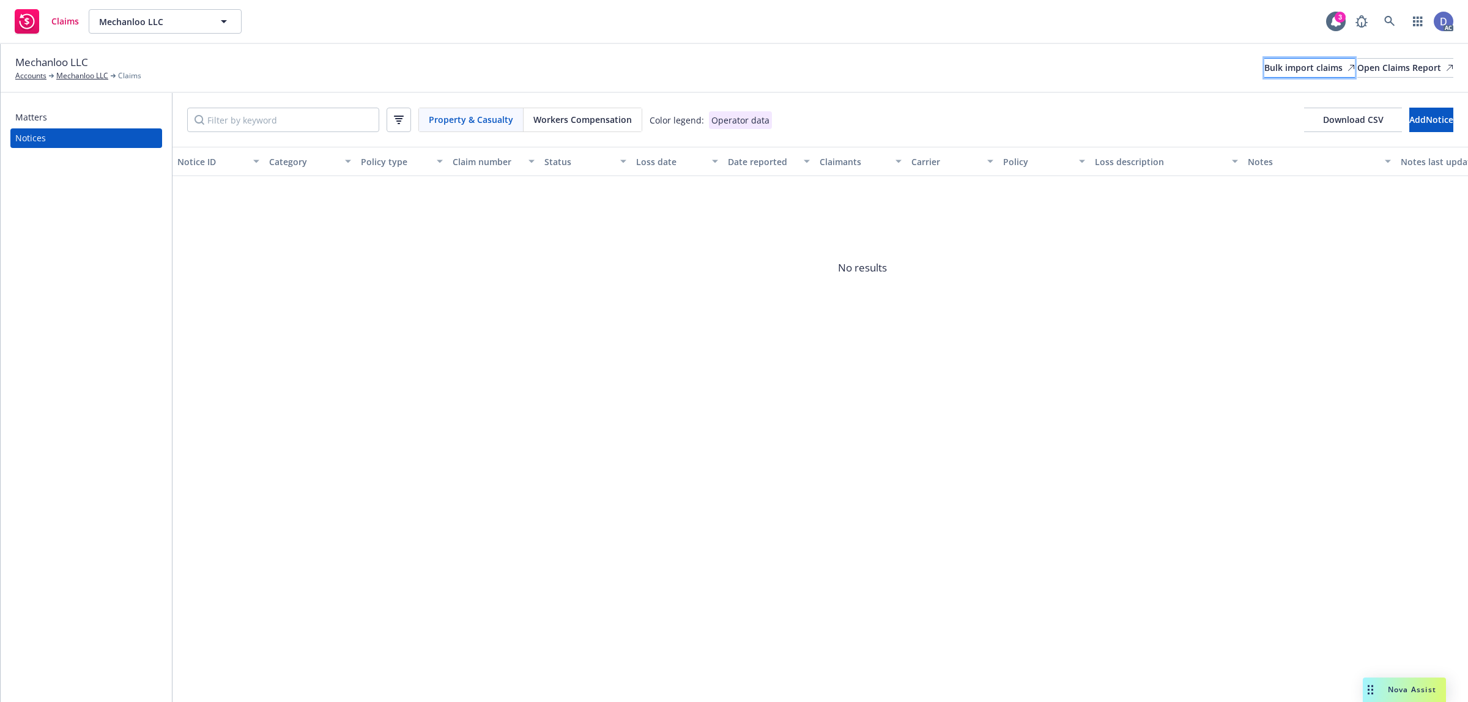
click at [1264, 64] on div "Bulk import claims" at bounding box center [1309, 68] width 91 height 18
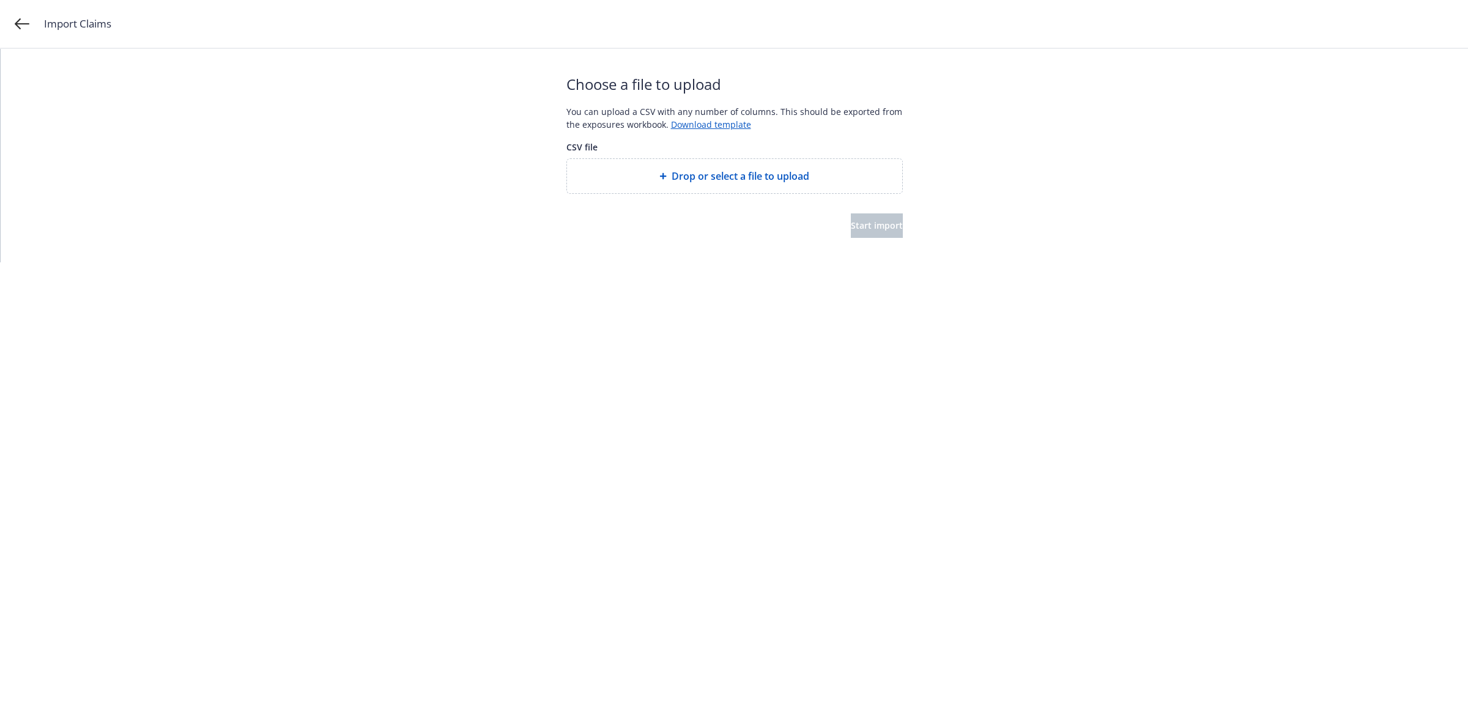
click at [689, 179] on span "Drop or select a file to upload" at bounding box center [741, 176] width 138 height 15
click at [851, 221] on button "Start import" at bounding box center [877, 225] width 52 height 24
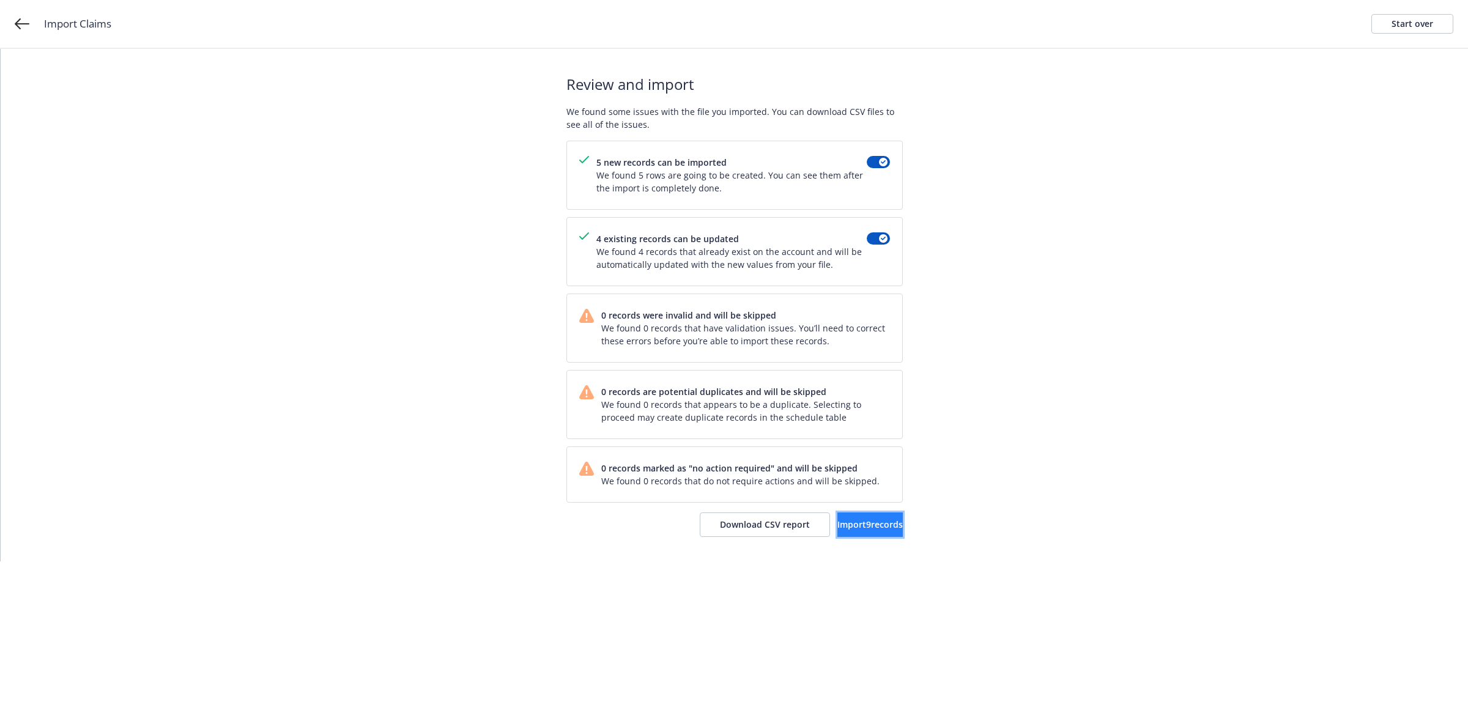
click at [837, 530] on span "Import 9 records" at bounding box center [869, 525] width 65 height 12
click at [852, 523] on span "View accounts" at bounding box center [853, 525] width 60 height 12
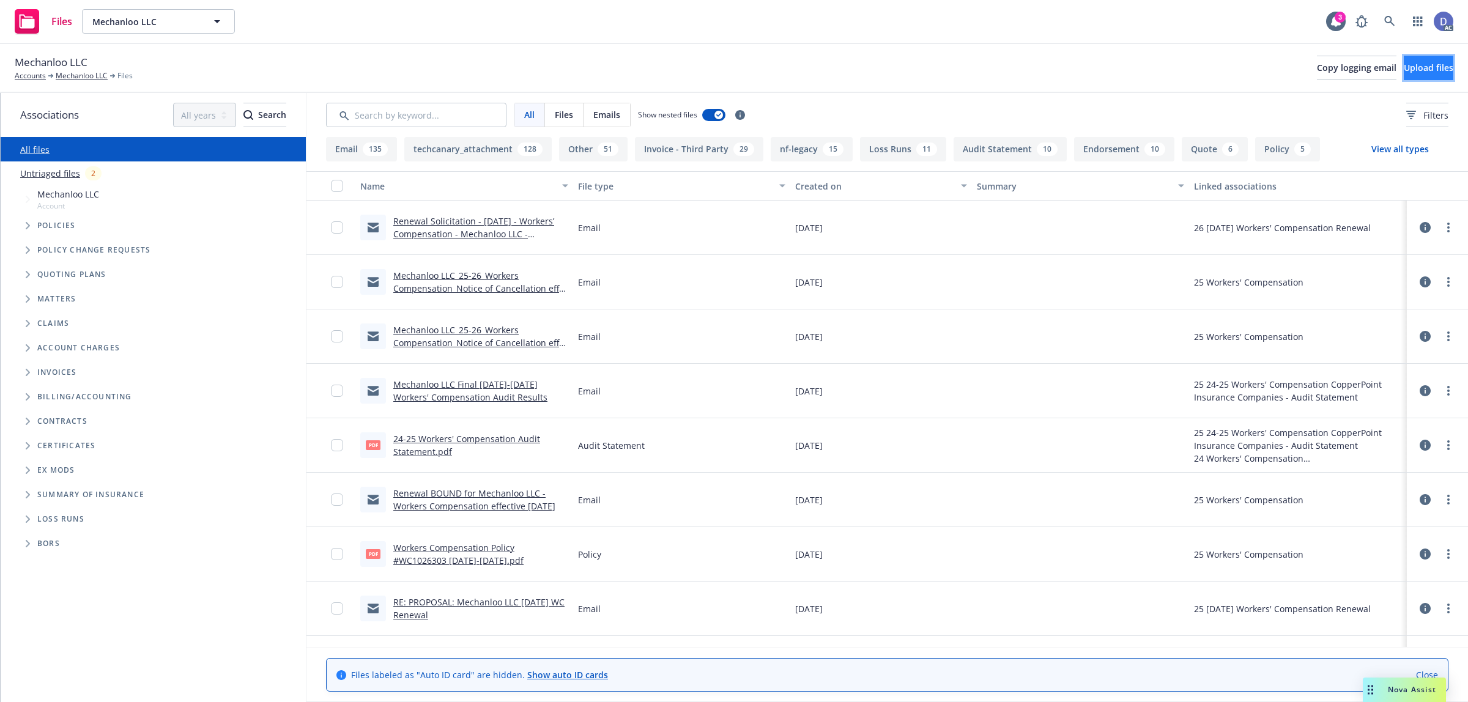
click at [1413, 75] on button "Upload files" at bounding box center [1429, 68] width 50 height 24
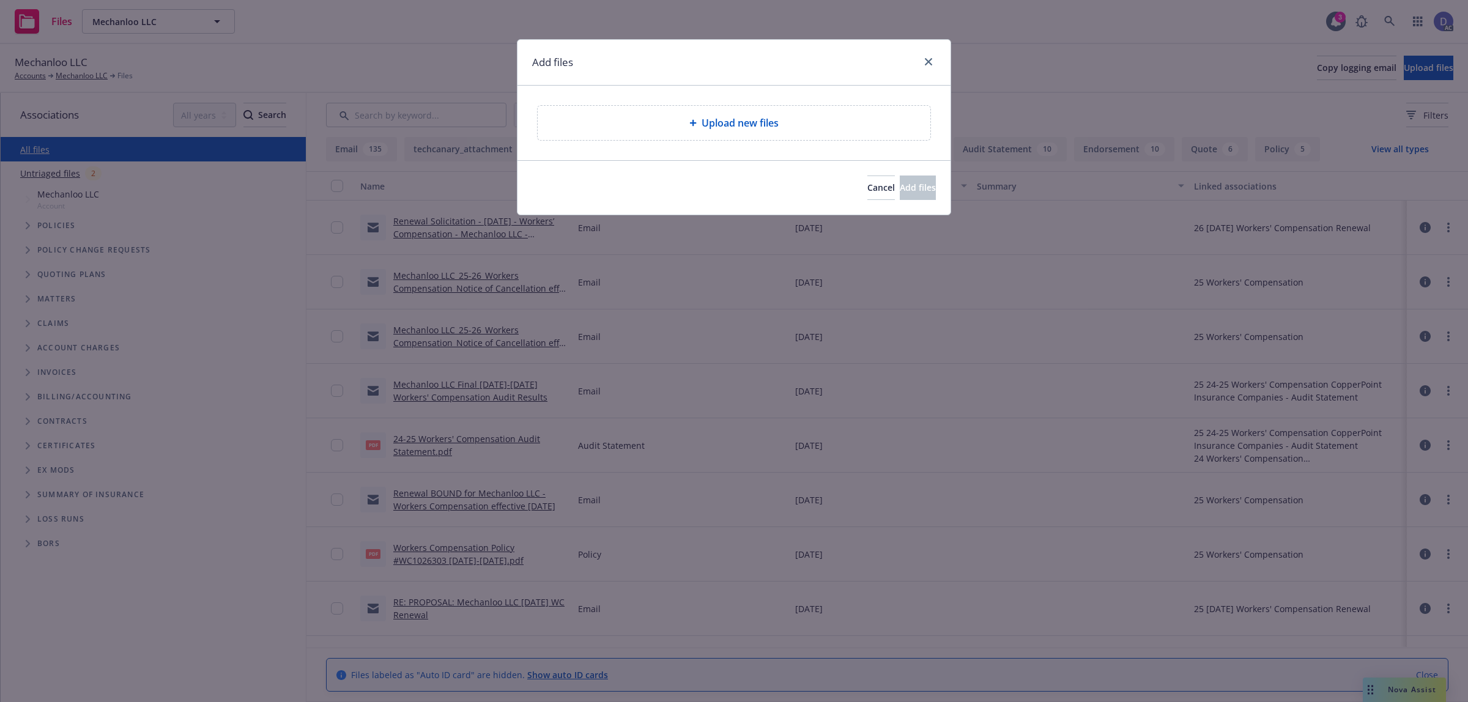
click at [719, 135] on div "Upload new files" at bounding box center [734, 123] width 393 height 34
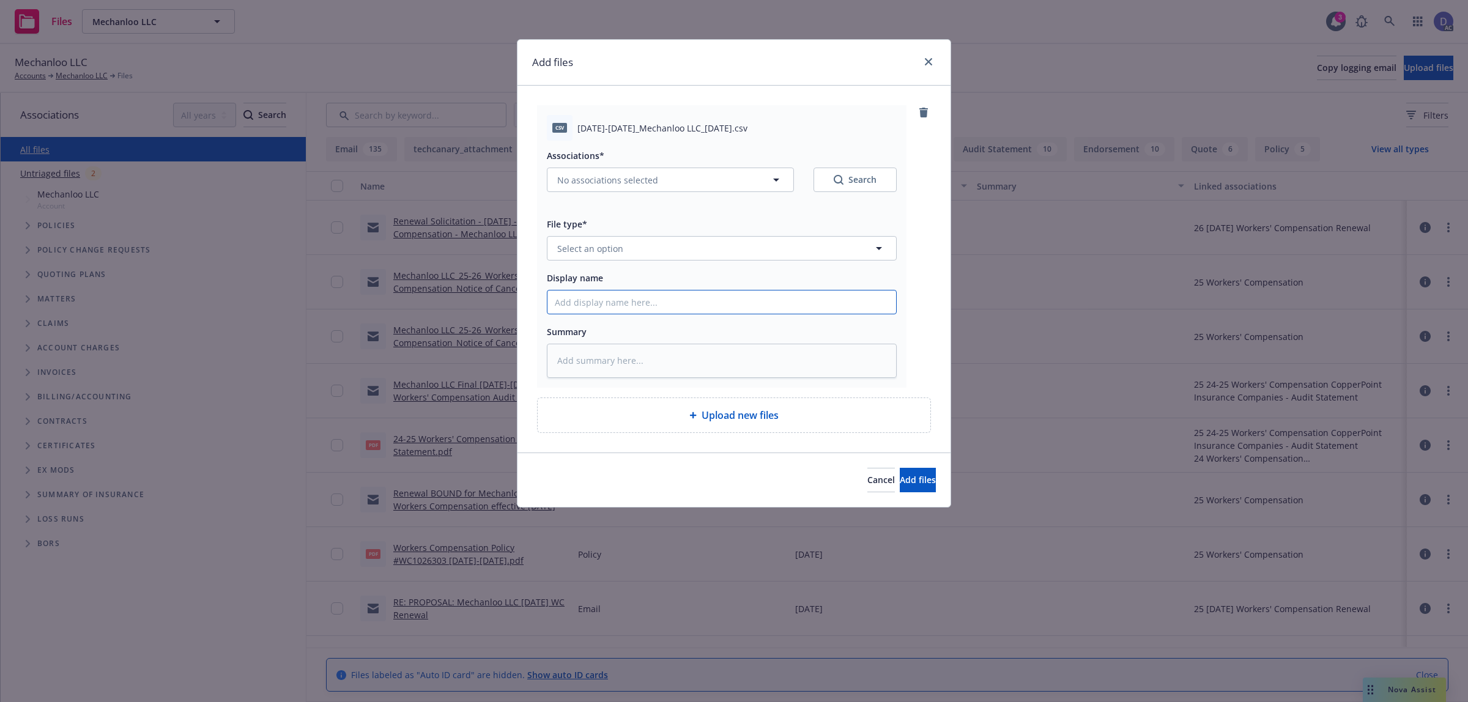
click at [689, 291] on input "Display name" at bounding box center [721, 302] width 349 height 23
paste input "2021-2024_Mechanloo LLC_10-6-2024"
type input "2021-2024_Mechanloo LLC_10-6-2024"
type textarea "x"
type input "2021-2024_Mechanloo LLC_10-6-2024"
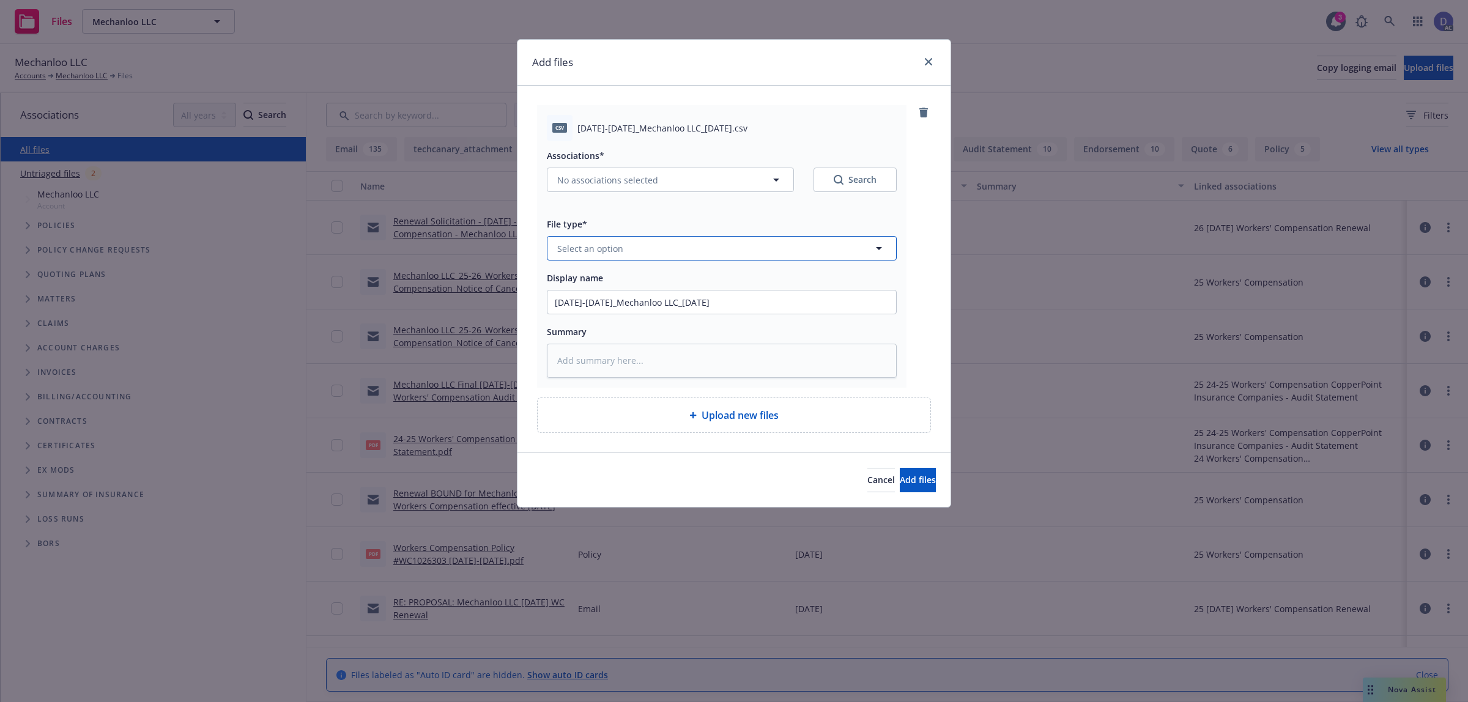
click at [739, 253] on button "Select an option" at bounding box center [722, 248] width 350 height 24
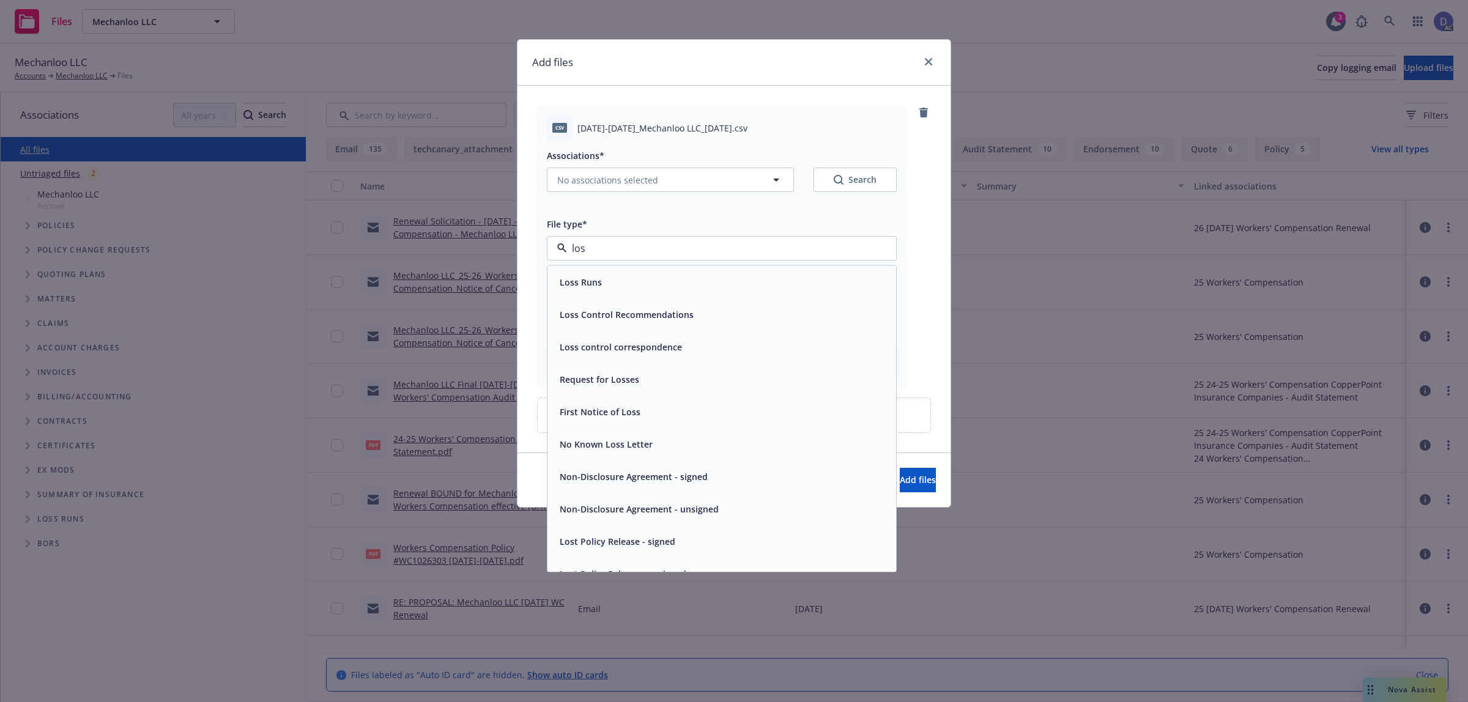
type input "loss"
click at [728, 266] on div "Loss Runs" at bounding box center [721, 282] width 349 height 32
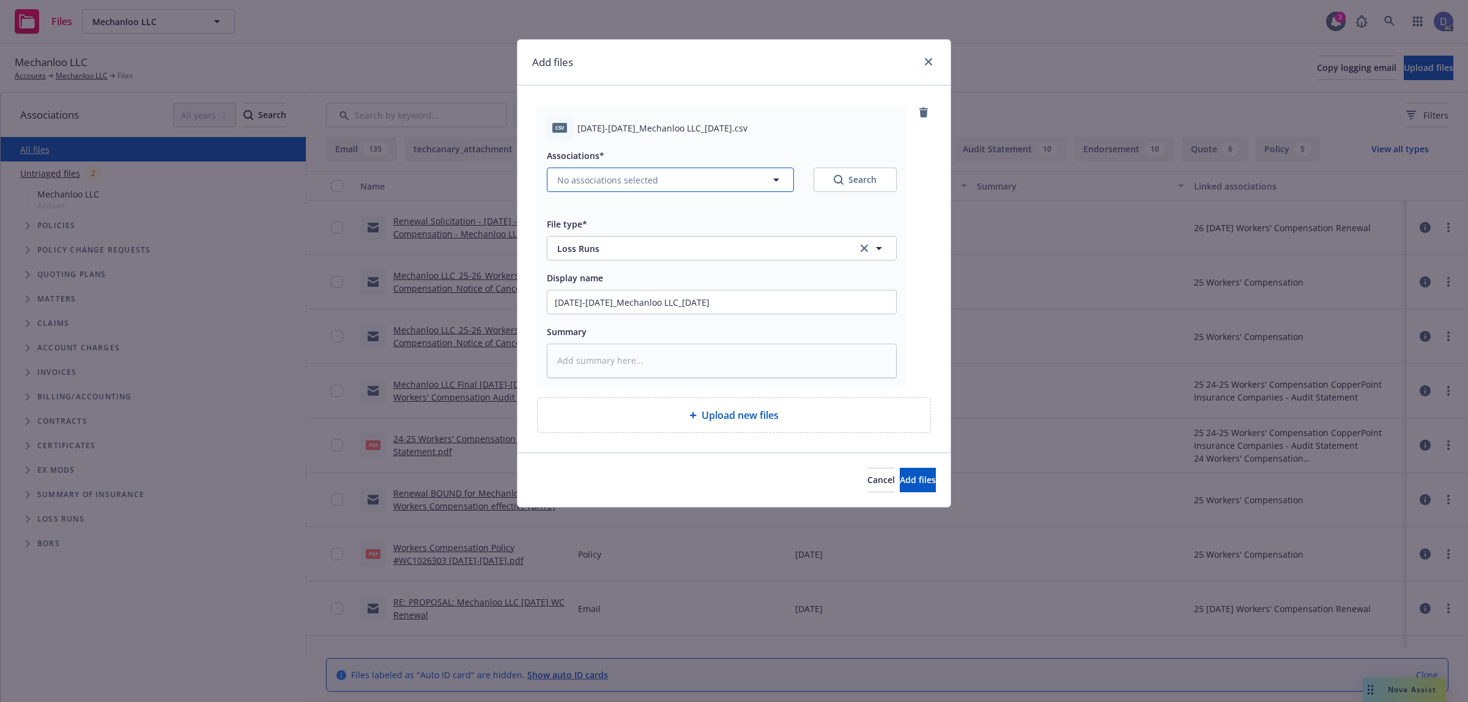
click at [631, 190] on button "No associations selected" at bounding box center [670, 180] width 247 height 24
type textarea "x"
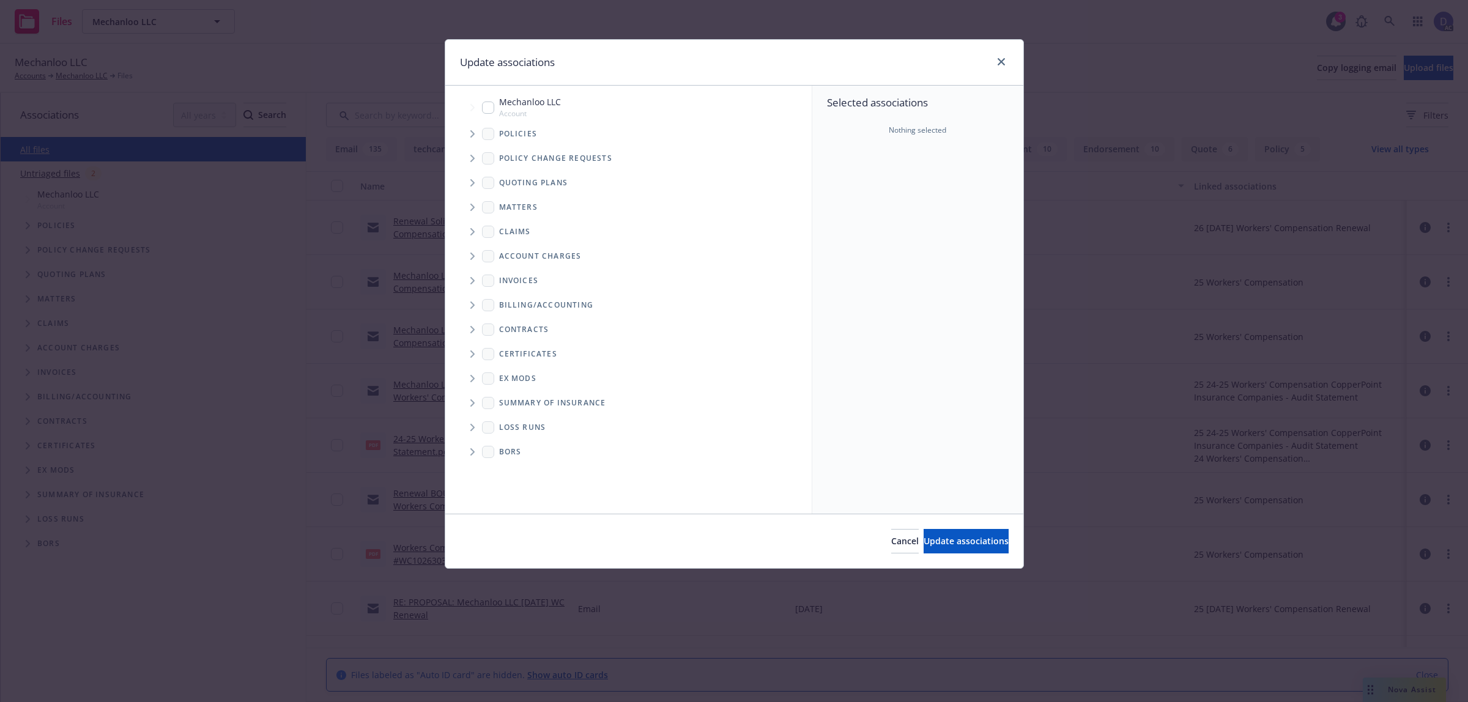
click at [472, 139] on span "Tree Example" at bounding box center [472, 134] width 20 height 20
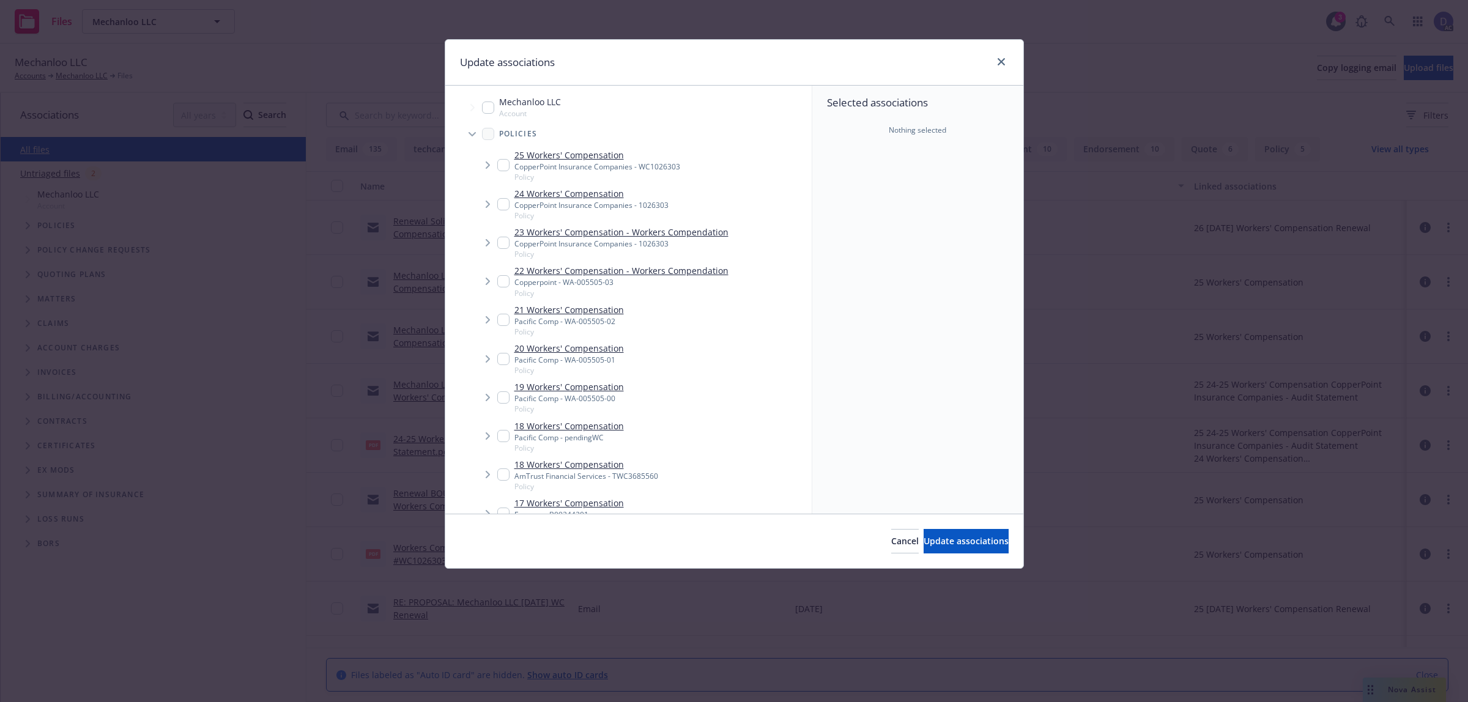
click at [862, 196] on div "Selected associations Nothing selected" at bounding box center [917, 300] width 211 height 428
click at [500, 209] on input "Tree Example" at bounding box center [503, 204] width 12 height 12
checkbox input "true"
click at [961, 540] on span "Update associations" at bounding box center [966, 541] width 85 height 12
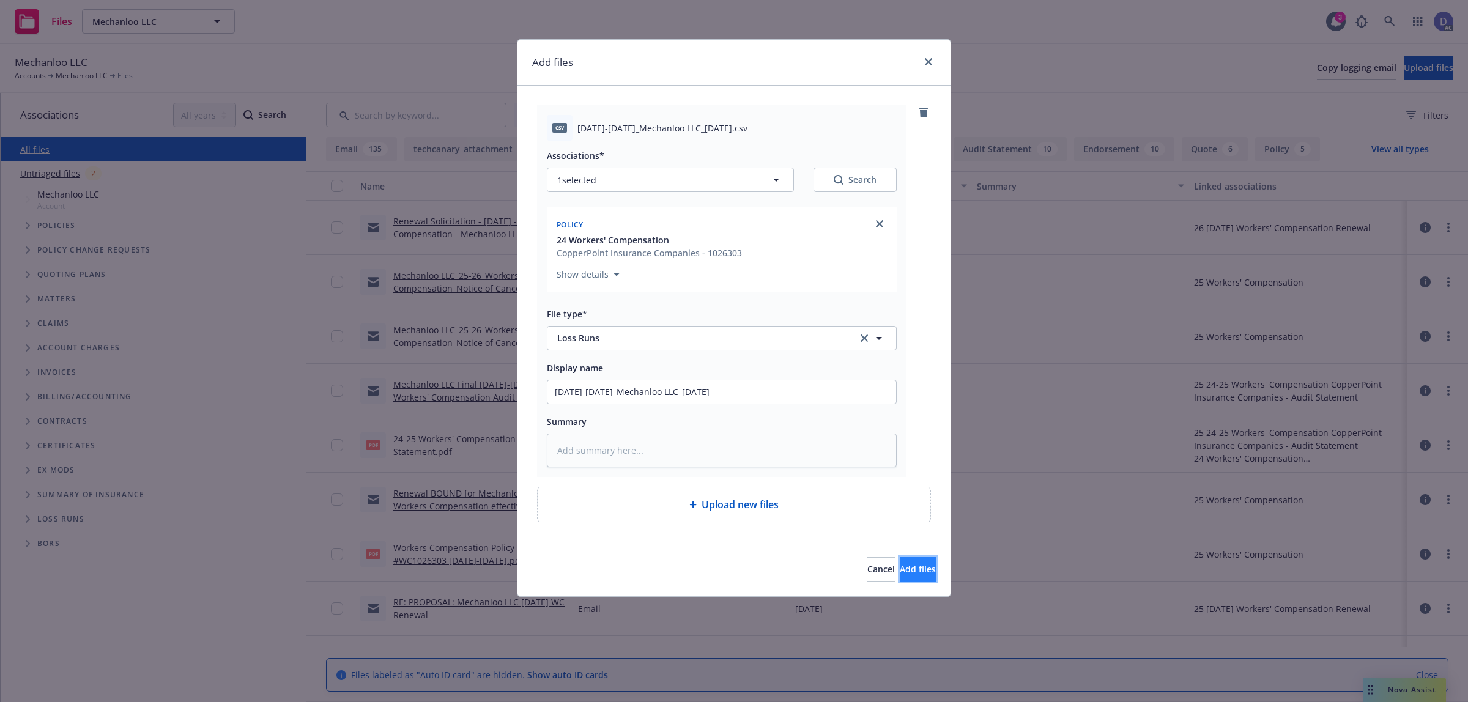
click at [900, 558] on button "Add files" at bounding box center [918, 569] width 36 height 24
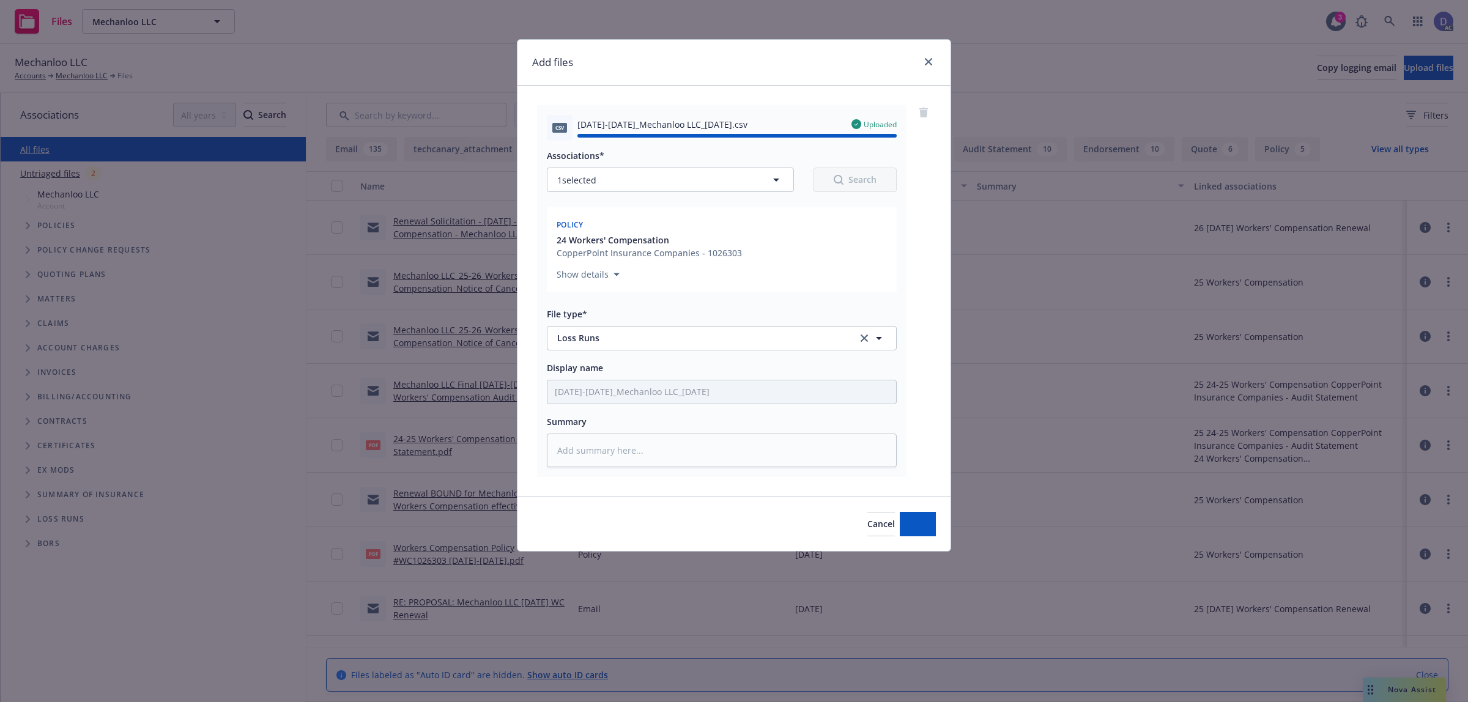
type textarea "x"
